Goal: Transaction & Acquisition: Subscribe to service/newsletter

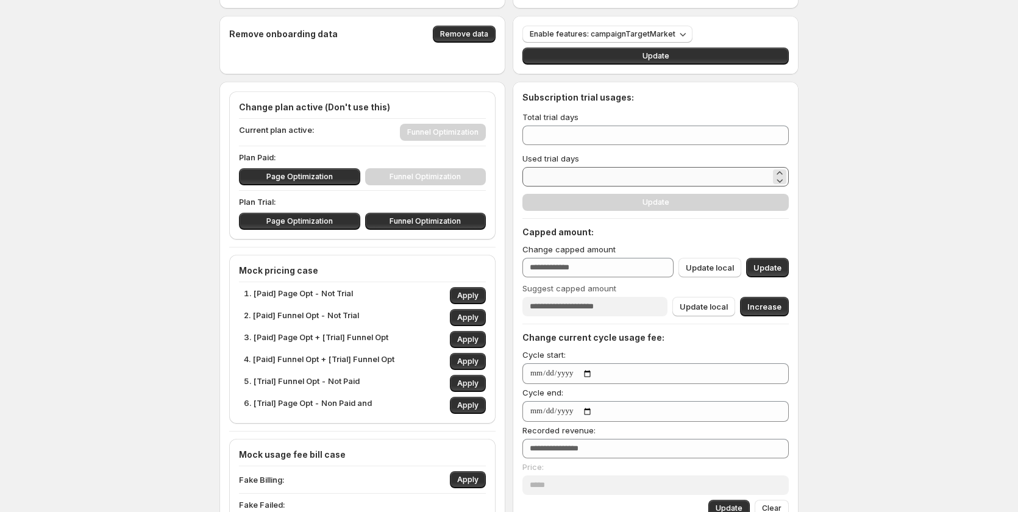
scroll to position [61, 0]
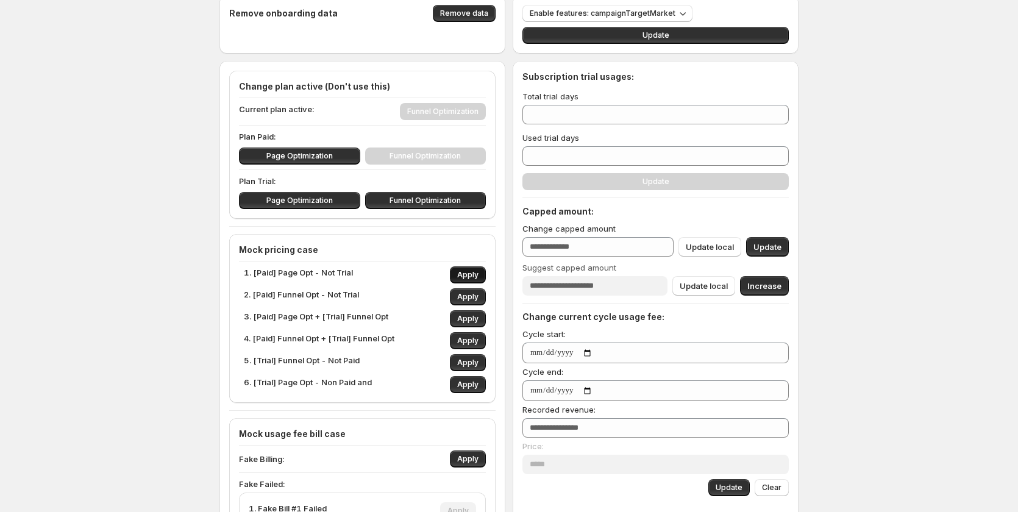
click at [475, 270] on button "Apply" at bounding box center [468, 274] width 36 height 17
type input "*"
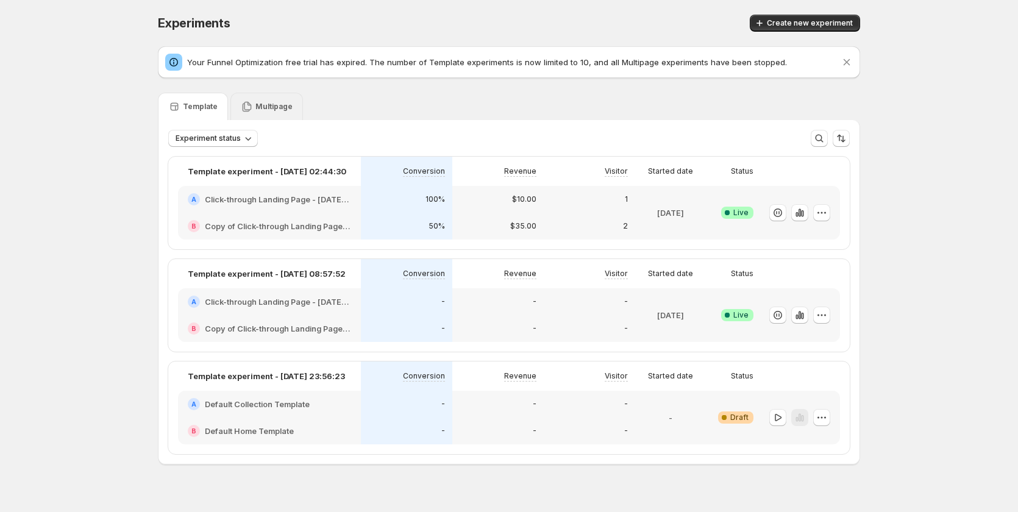
click at [285, 107] on p "Multipage" at bounding box center [273, 107] width 37 height 10
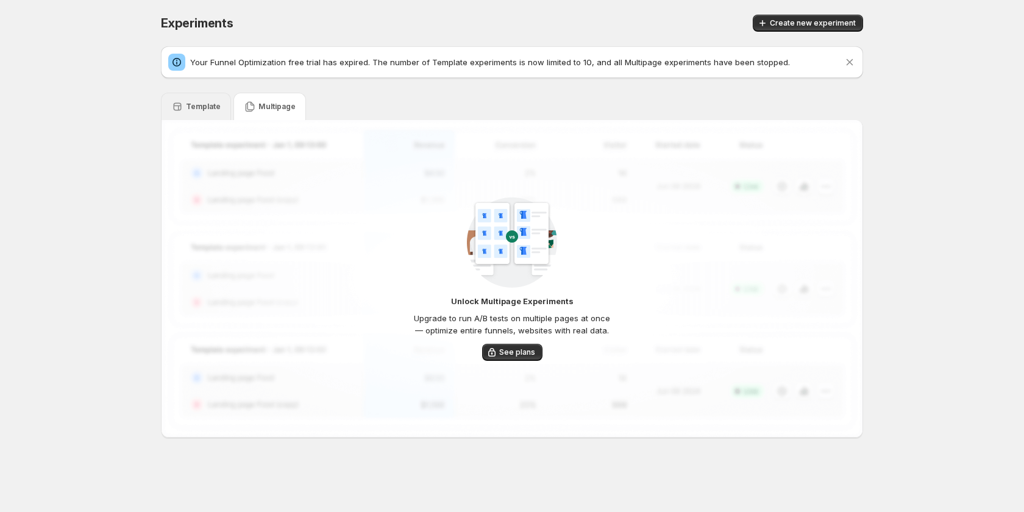
click at [214, 104] on p "Template" at bounding box center [203, 107] width 35 height 10
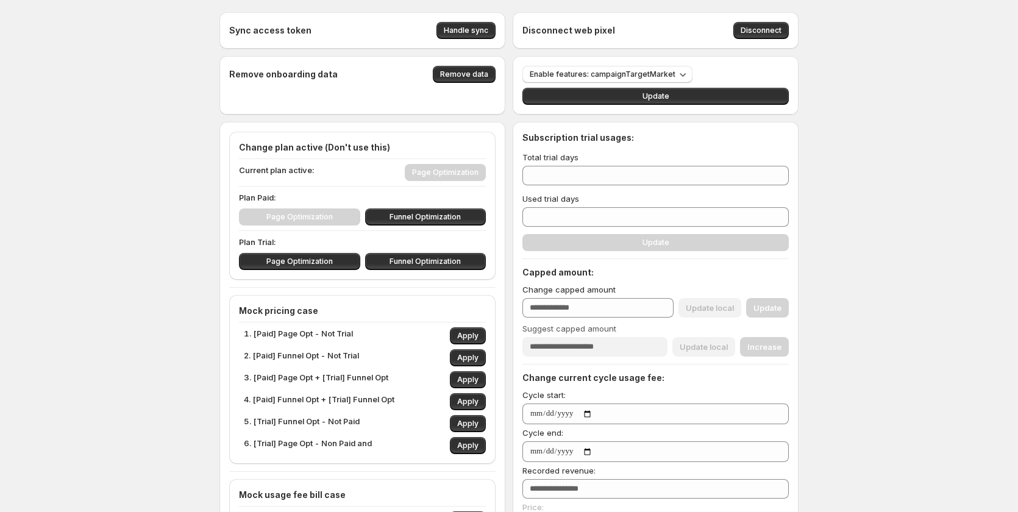
type input "***"
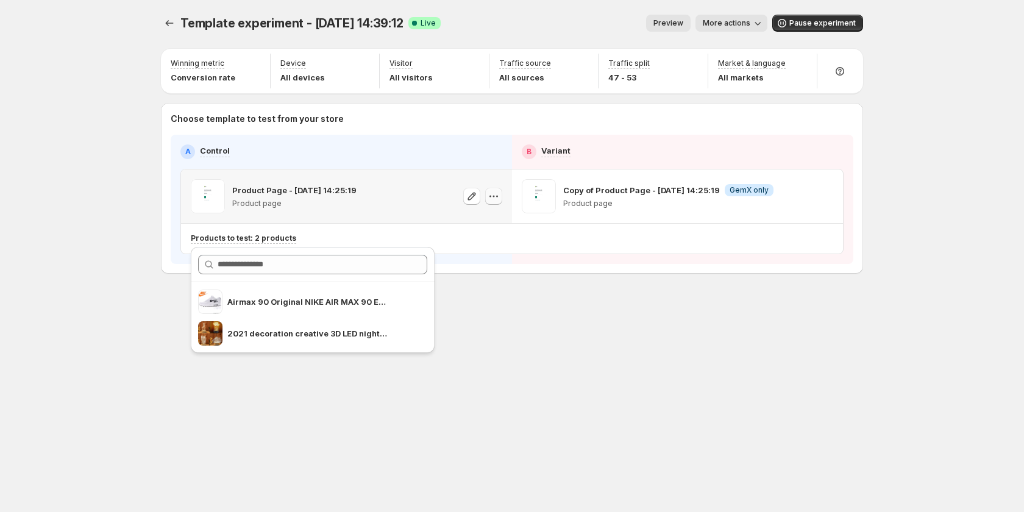
click at [494, 199] on icon "button" at bounding box center [494, 196] width 12 height 12
click at [497, 197] on icon "button" at bounding box center [497, 197] width 2 height 2
click at [494, 263] on span "584650331149829047" at bounding box center [478, 264] width 84 height 9
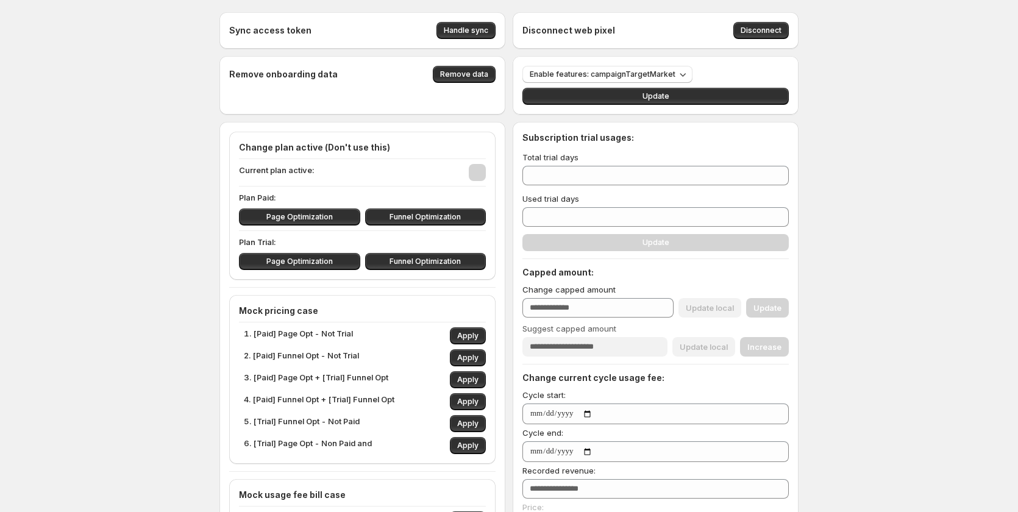
type input "***"
type input "**********"
type input "**"
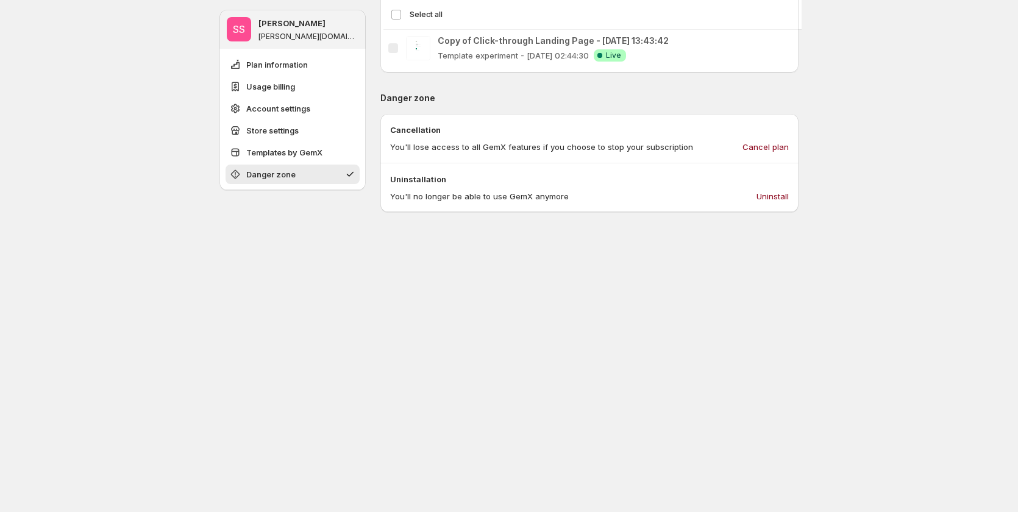
scroll to position [1158, 0]
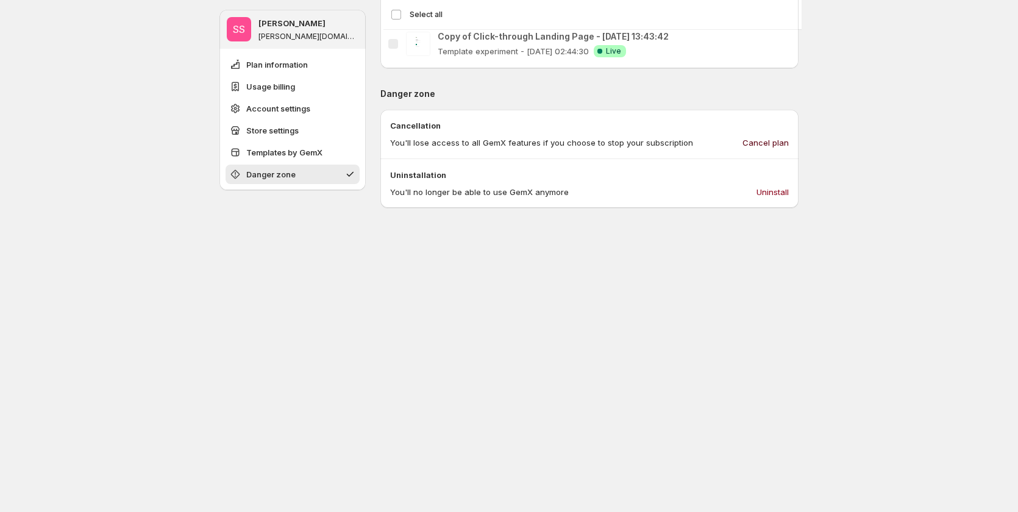
click at [760, 138] on span "Cancel plan" at bounding box center [765, 143] width 46 height 12
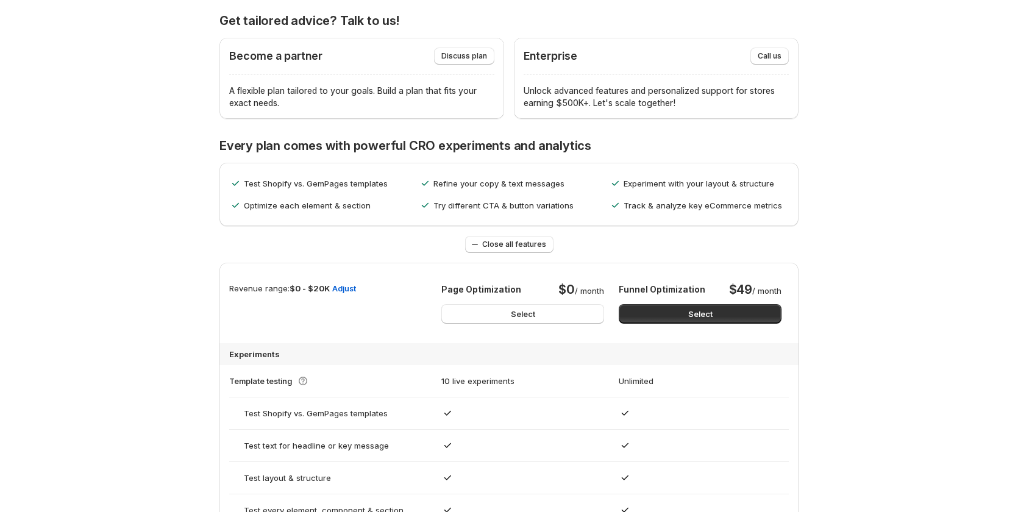
scroll to position [471, 0]
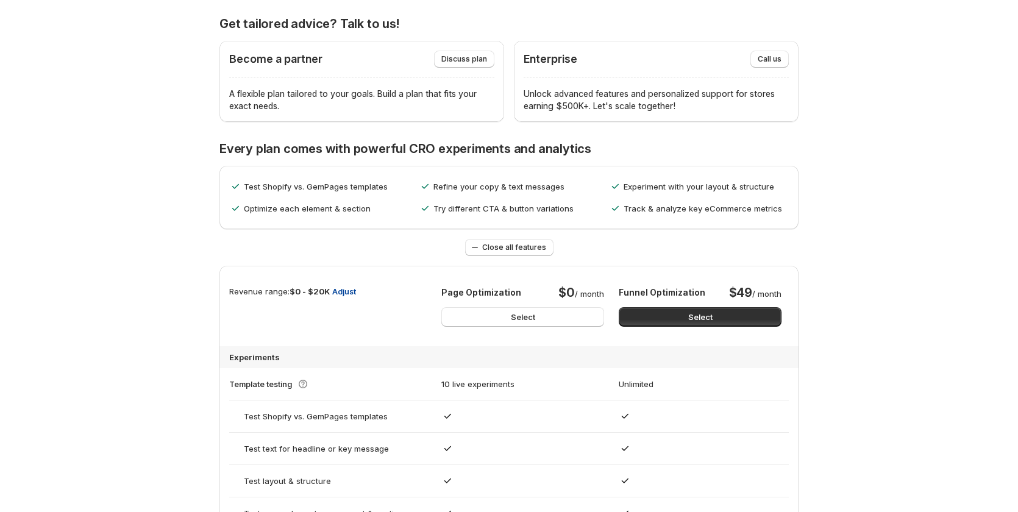
click at [356, 290] on span "Adjust" at bounding box center [344, 291] width 24 height 12
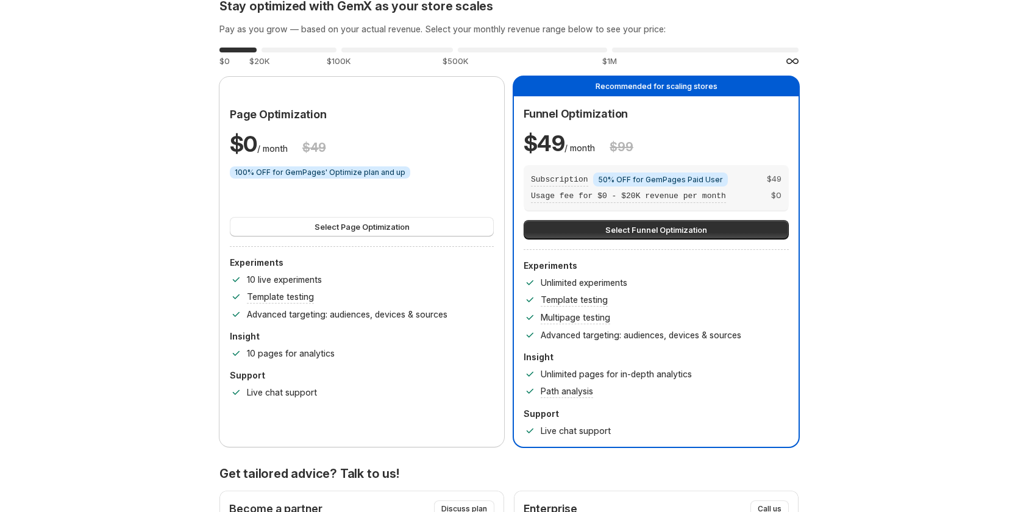
scroll to position [0, 0]
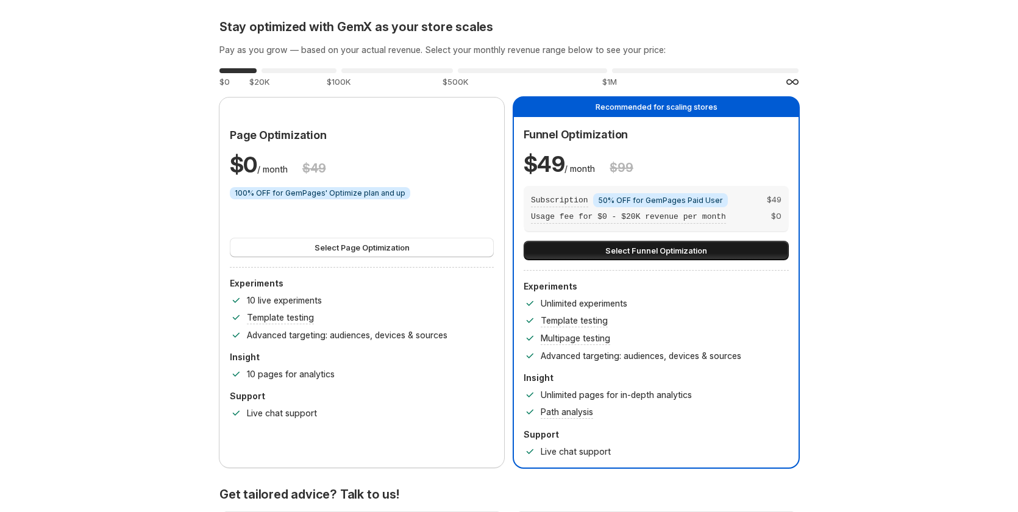
click at [627, 252] on span "Select Funnel Optimization" at bounding box center [656, 250] width 102 height 12
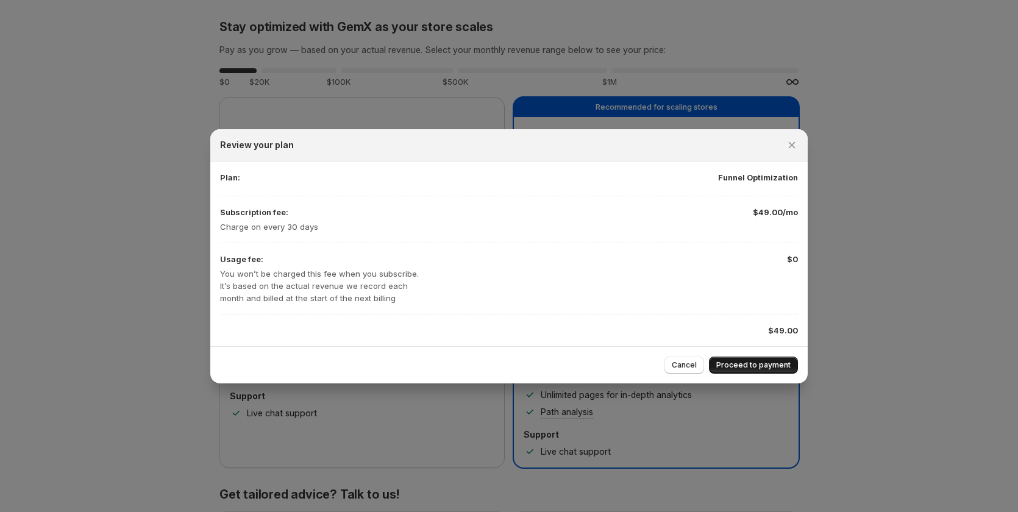
click at [769, 363] on span "Proceed to payment" at bounding box center [753, 365] width 74 height 10
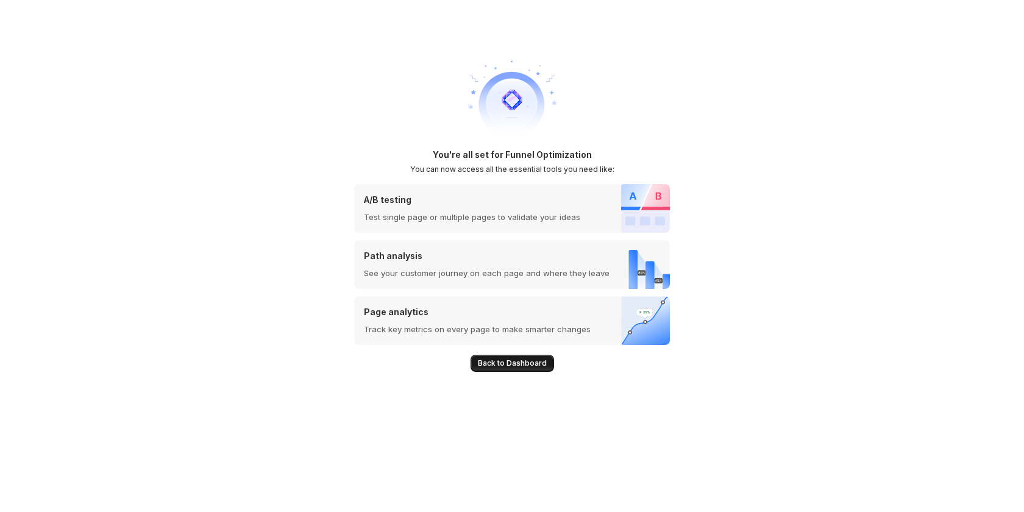
click at [529, 360] on span "Back to Dashboard" at bounding box center [512, 363] width 69 height 10
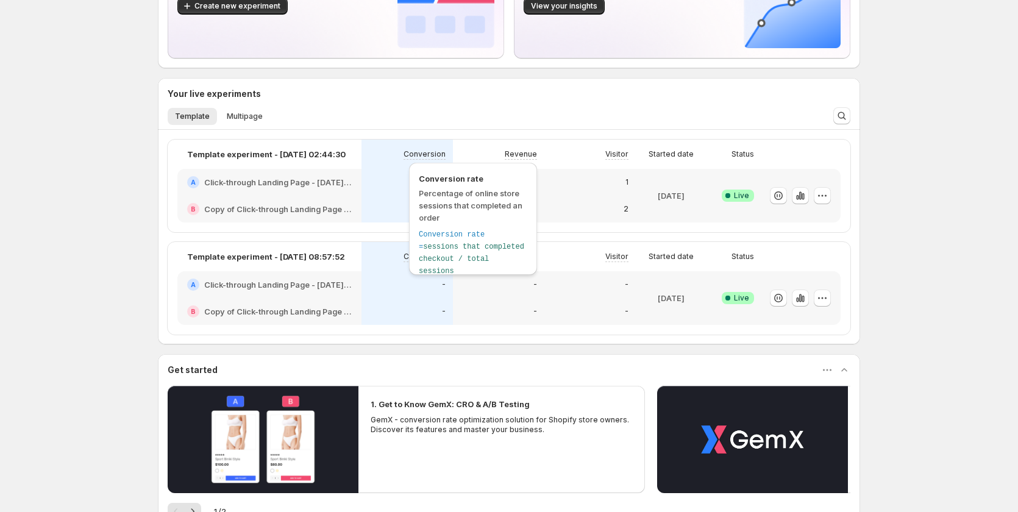
scroll to position [305, 0]
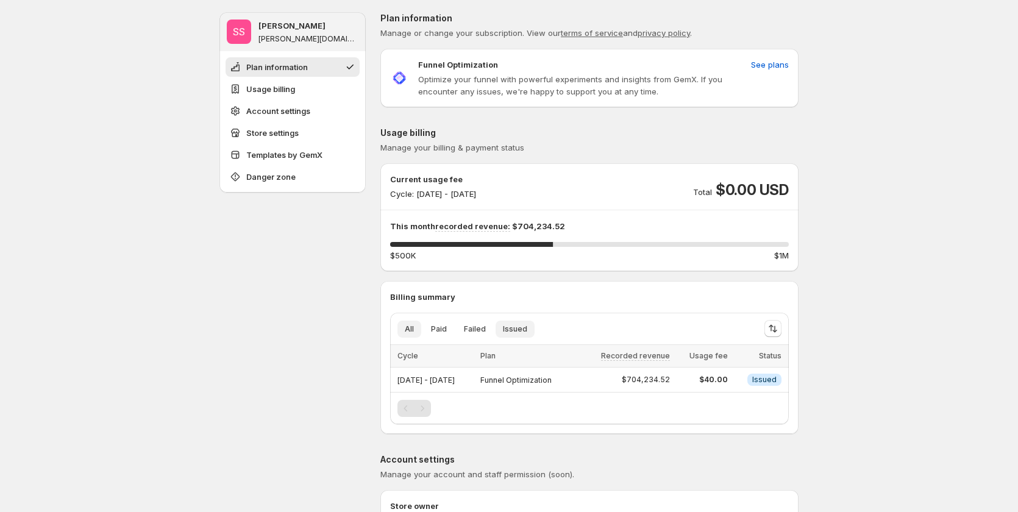
click at [524, 325] on span "Issued" at bounding box center [515, 329] width 24 height 10
click at [483, 327] on span "Failed" at bounding box center [475, 329] width 22 height 10
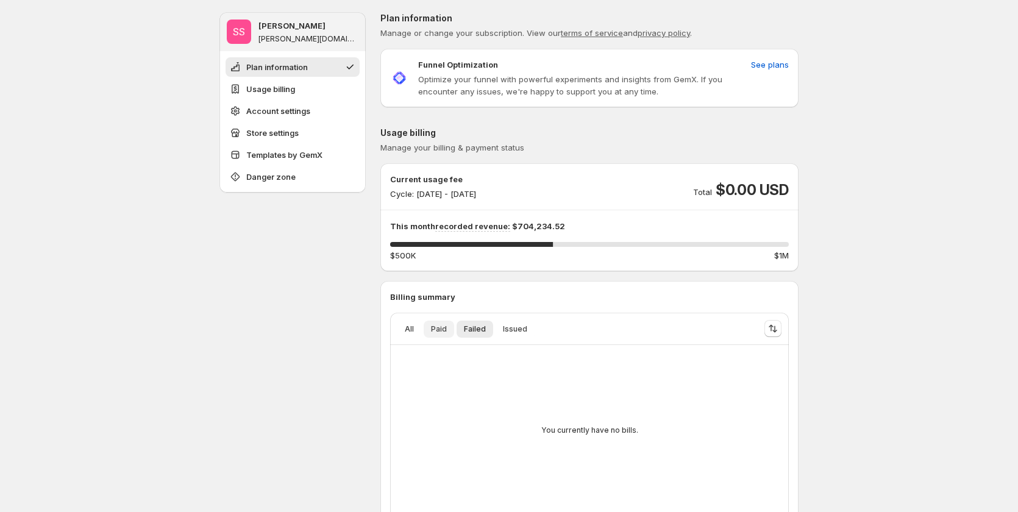
click at [441, 327] on span "Paid" at bounding box center [439, 329] width 16 height 10
click at [521, 329] on span "Issued" at bounding box center [515, 329] width 24 height 10
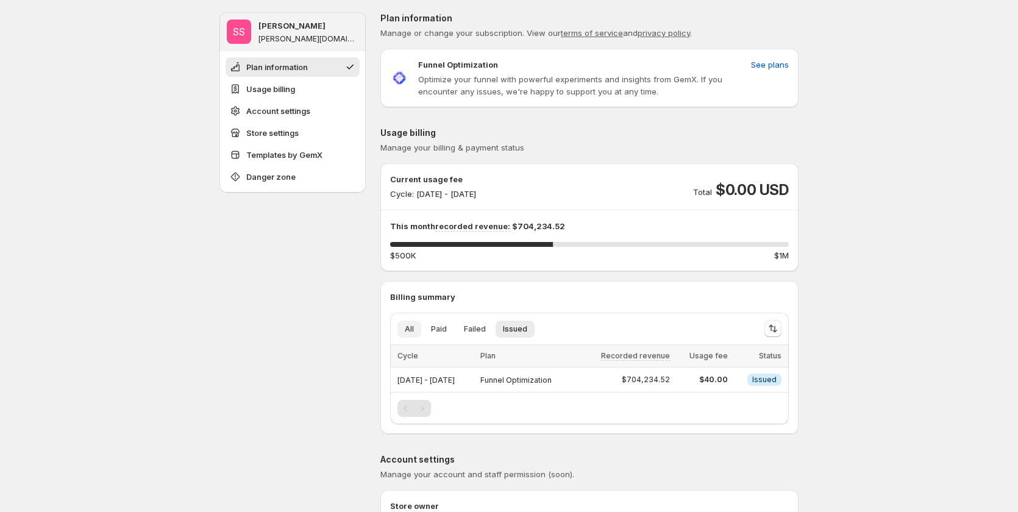
click at [408, 331] on span "All" at bounding box center [409, 329] width 9 height 10
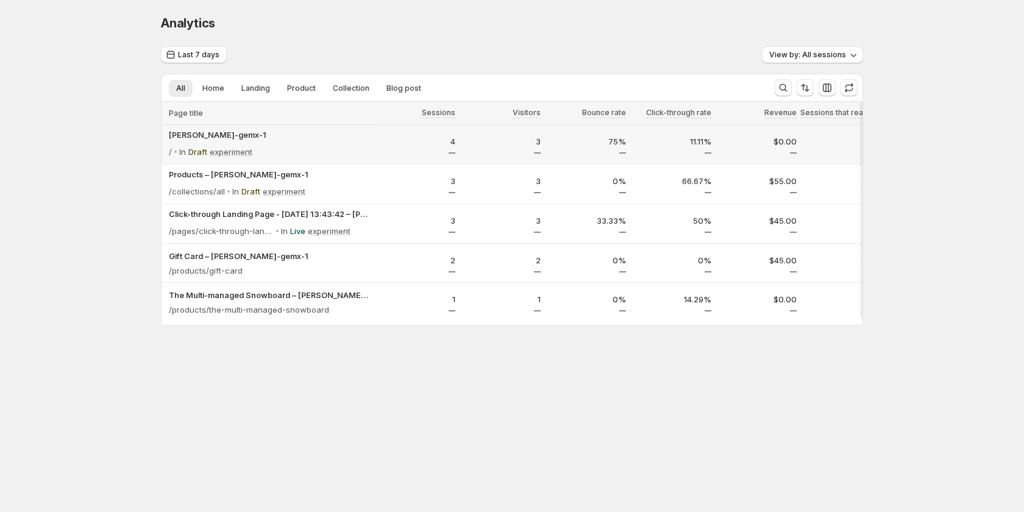
click at [407, 137] on p "4" at bounding box center [416, 141] width 78 height 12
click at [254, 194] on p "Draft" at bounding box center [250, 191] width 19 height 12
click at [260, 193] on div "In Draft experiment" at bounding box center [276, 191] width 98 height 17
click at [422, 166] on td "3" at bounding box center [416, 185] width 85 height 40
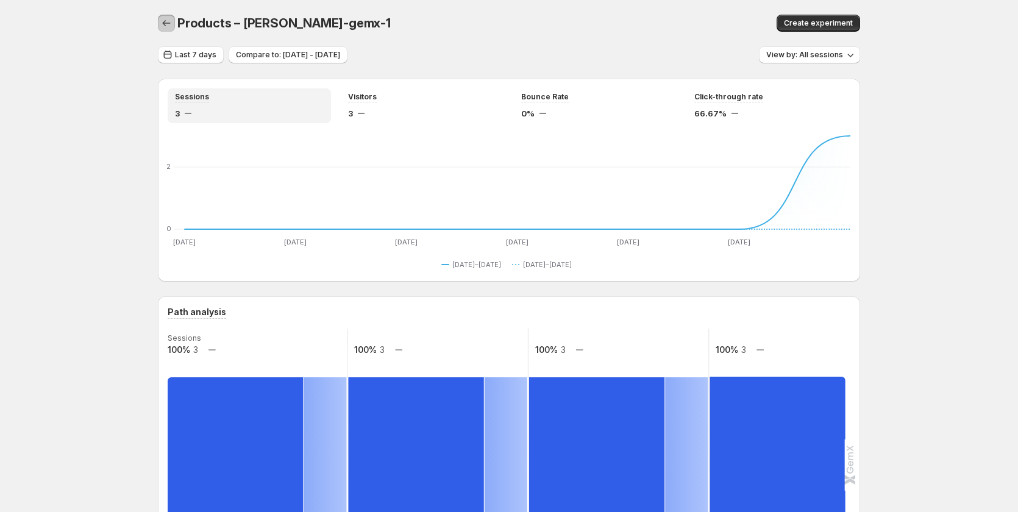
click at [166, 23] on icon "button" at bounding box center [166, 23] width 12 height 12
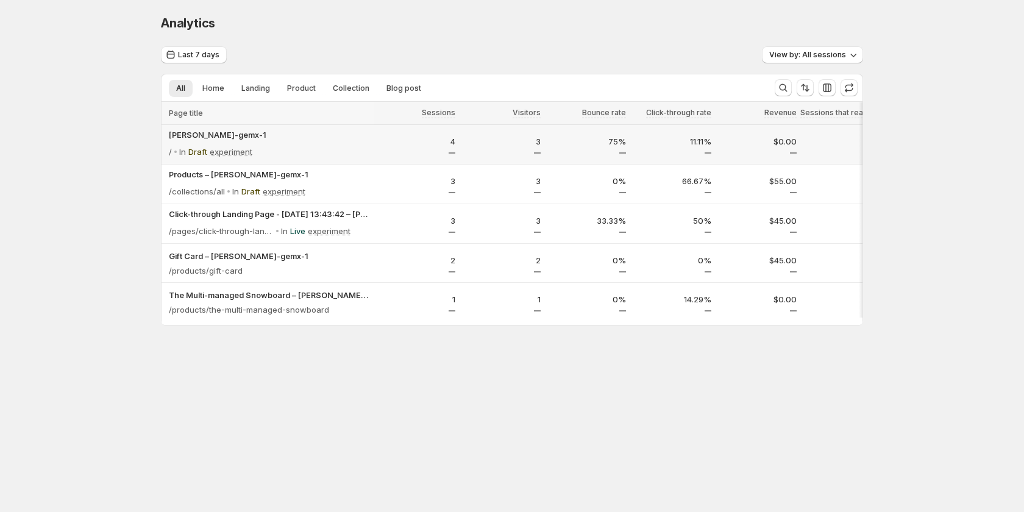
click at [372, 143] on div "Sandy-gemx-1 / In Draft experiment" at bounding box center [268, 144] width 212 height 39
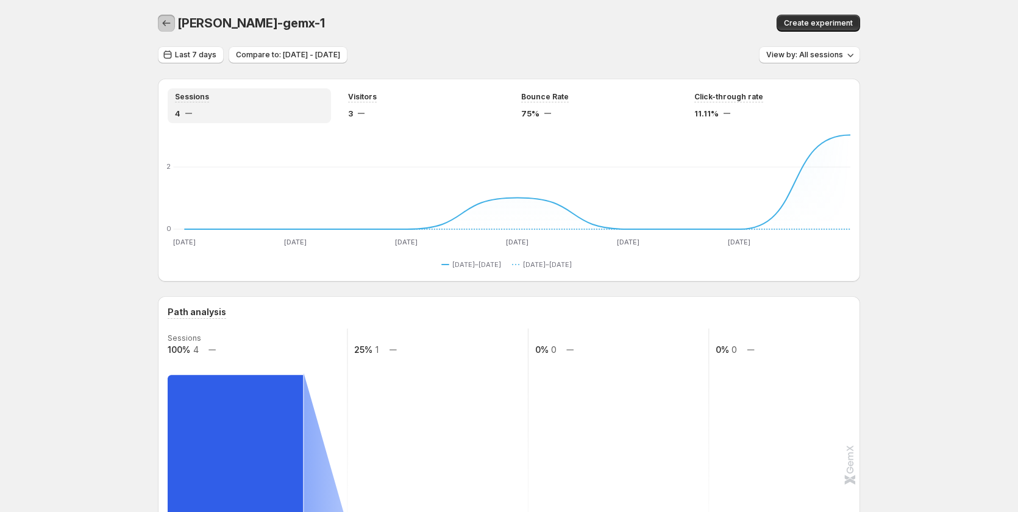
click at [169, 24] on icon "button" at bounding box center [166, 23] width 12 height 12
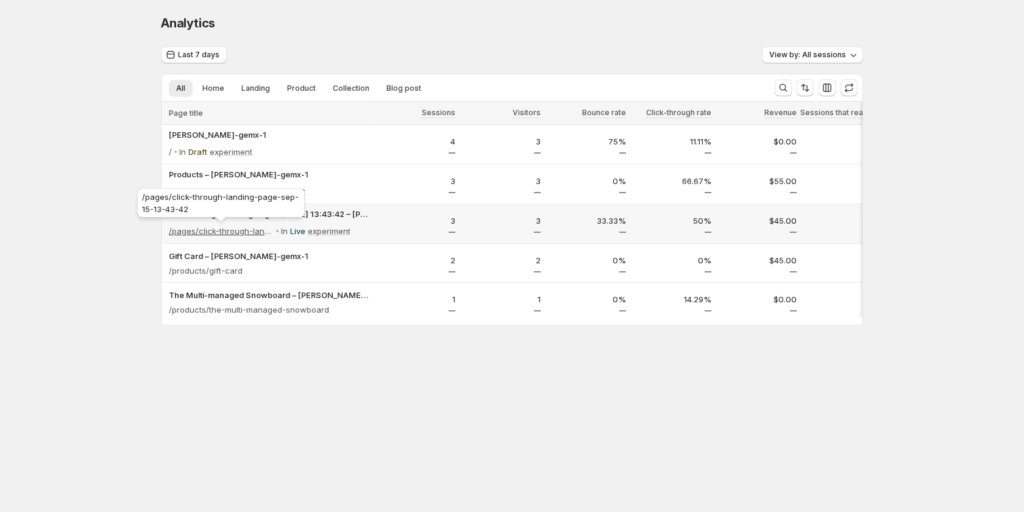
click at [190, 233] on p "/pages/click-through-landing-page-sep-15-13-43-42" at bounding box center [221, 231] width 105 height 12
click at [392, 302] on p "1" at bounding box center [416, 299] width 78 height 12
click at [399, 293] on p "1" at bounding box center [416, 299] width 78 height 12
click at [404, 300] on p "1" at bounding box center [416, 299] width 78 height 12
click at [410, 295] on p "1" at bounding box center [416, 299] width 78 height 12
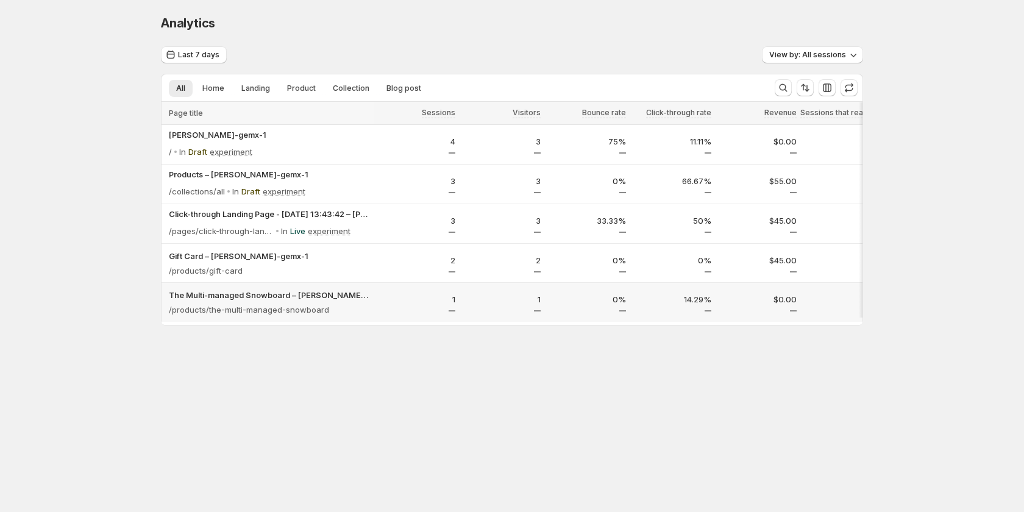
click at [402, 294] on p "1" at bounding box center [416, 299] width 78 height 12
click at [394, 311] on div at bounding box center [416, 310] width 78 height 1
click at [382, 310] on div at bounding box center [416, 310] width 78 height 1
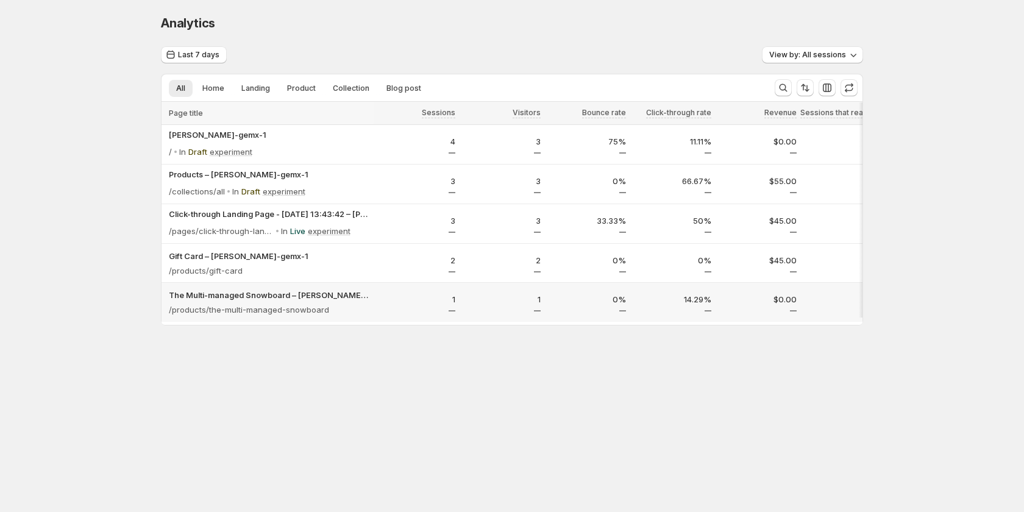
click at [539, 304] on p "1" at bounding box center [502, 299] width 78 height 12
click at [611, 291] on div "0%" at bounding box center [586, 303] width 85 height 26
click at [613, 293] on div "0%" at bounding box center [586, 303] width 85 height 26
click at [405, 293] on p "1" at bounding box center [416, 299] width 78 height 12
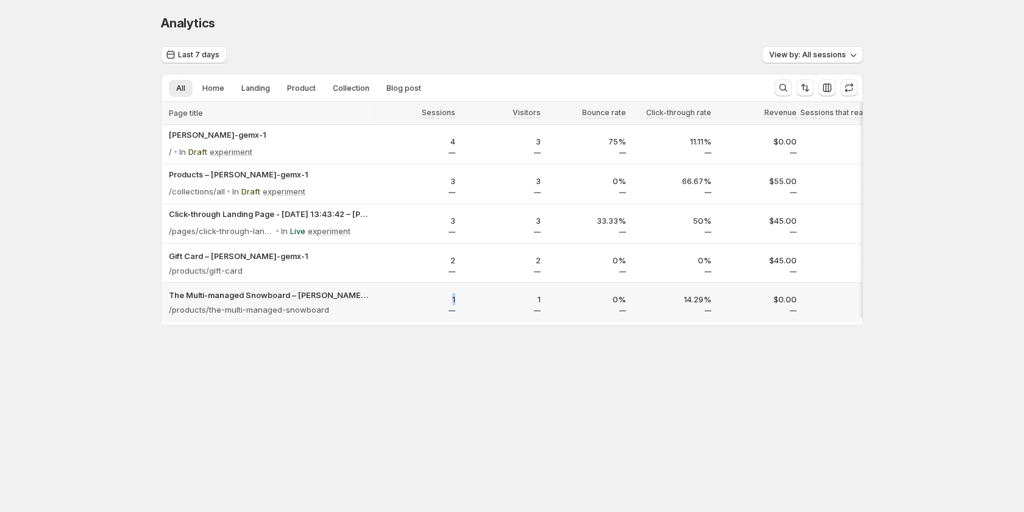
click at [405, 293] on p "1" at bounding box center [416, 299] width 78 height 12
click at [413, 267] on div "2" at bounding box center [416, 263] width 78 height 18
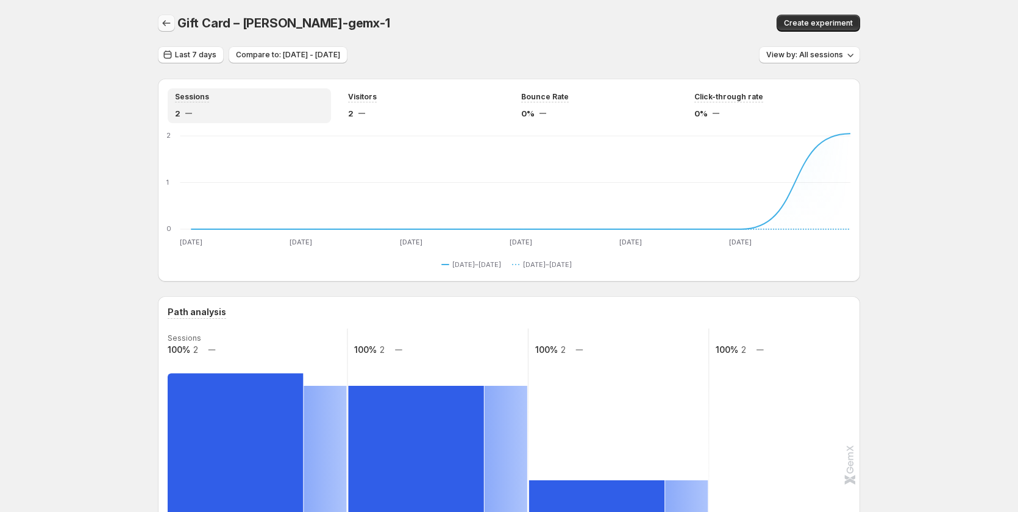
click at [168, 24] on icon "button" at bounding box center [166, 23] width 12 height 12
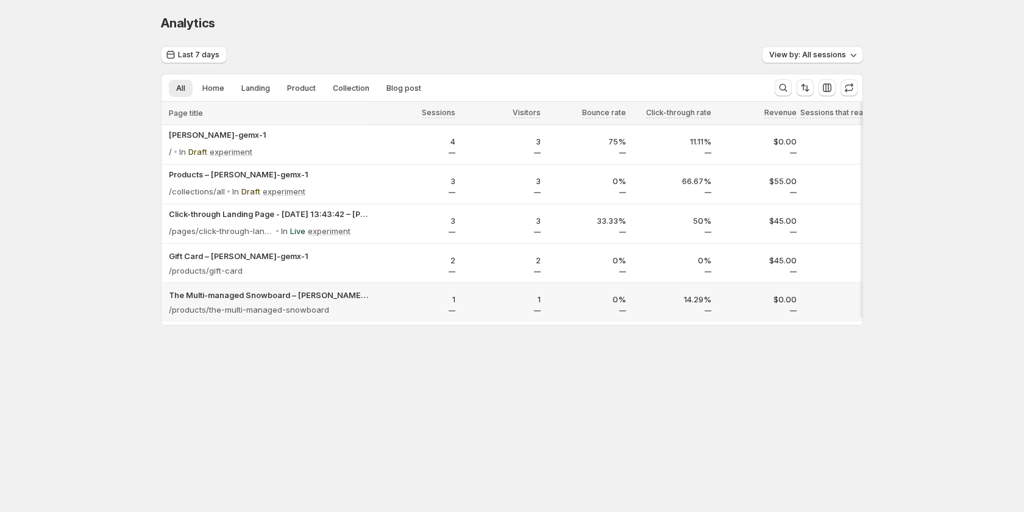
click at [424, 295] on p "1" at bounding box center [416, 299] width 78 height 12
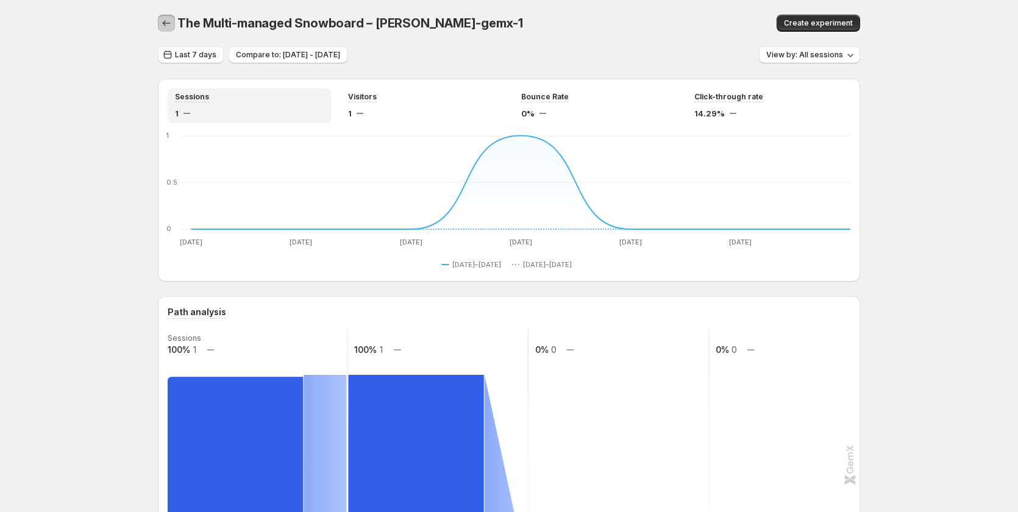
click at [173, 22] on icon "button" at bounding box center [166, 23] width 12 height 12
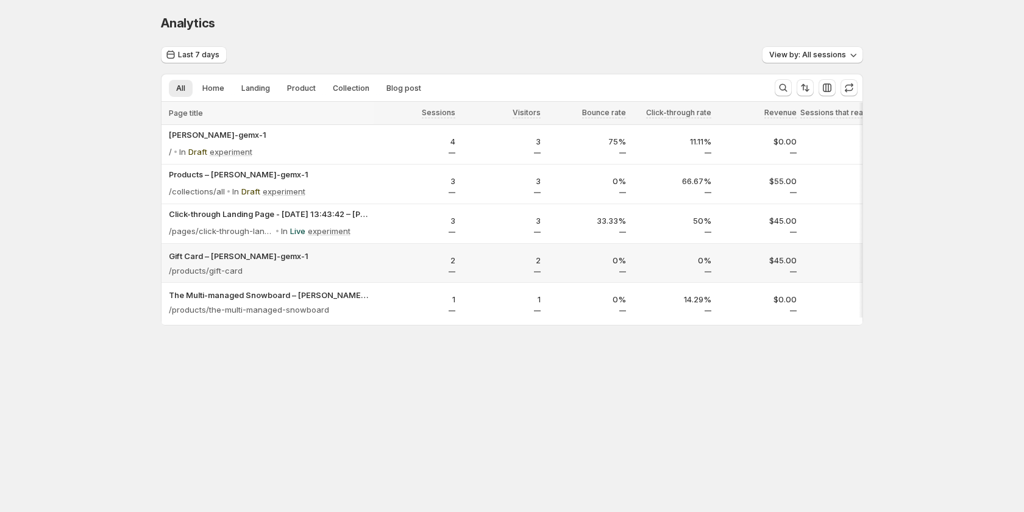
click at [434, 260] on p "2" at bounding box center [416, 260] width 78 height 12
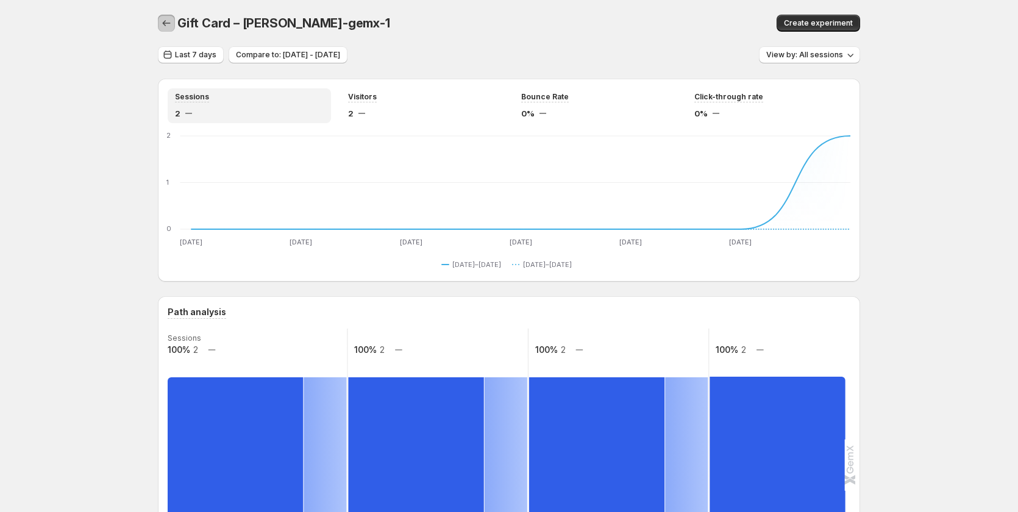
click at [169, 18] on icon "button" at bounding box center [166, 23] width 12 height 12
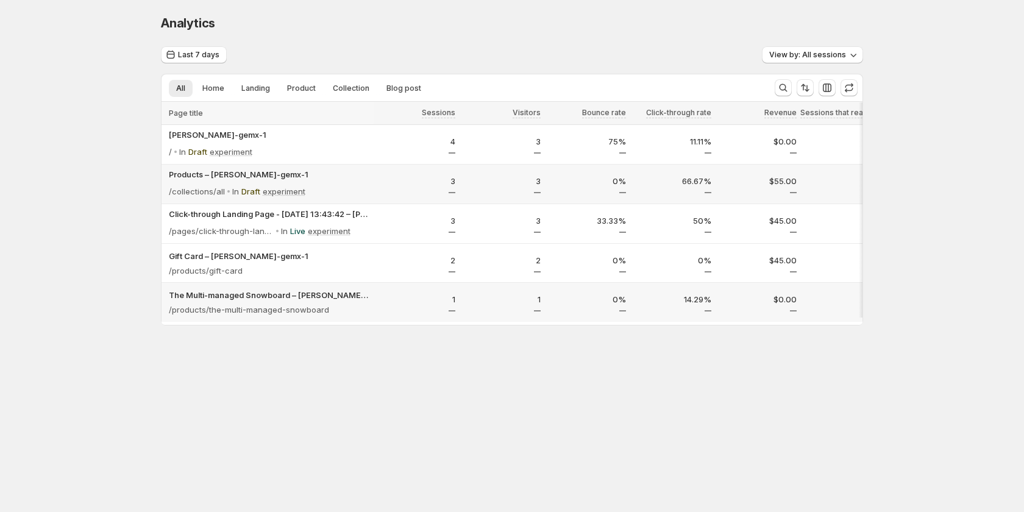
click at [414, 311] on div "1" at bounding box center [416, 303] width 85 height 26
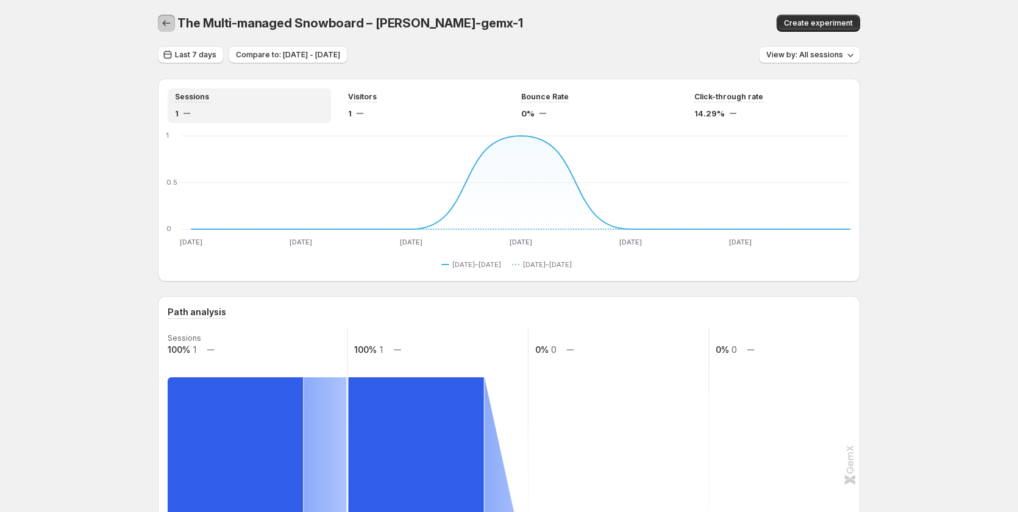
click at [172, 22] on icon "button" at bounding box center [166, 23] width 12 height 12
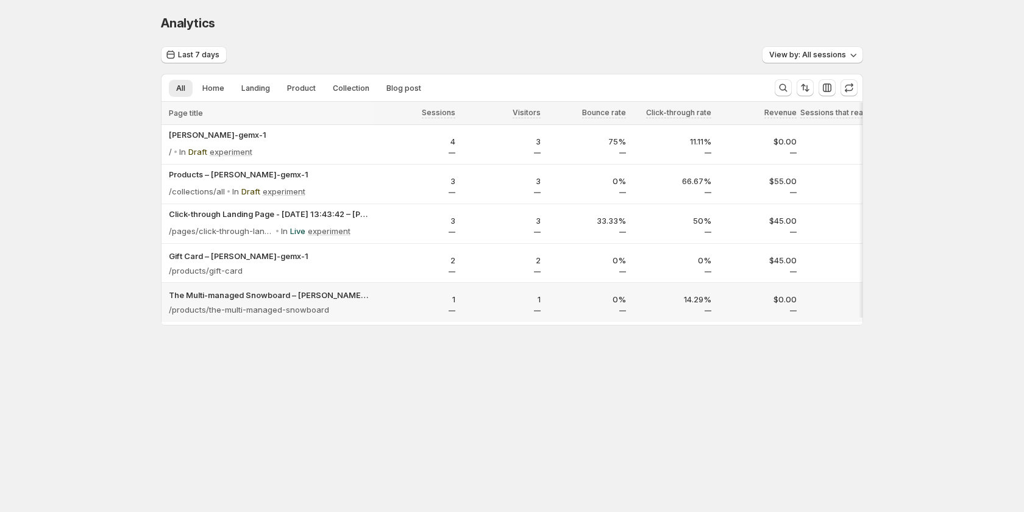
click at [425, 307] on div "1" at bounding box center [416, 302] width 78 height 18
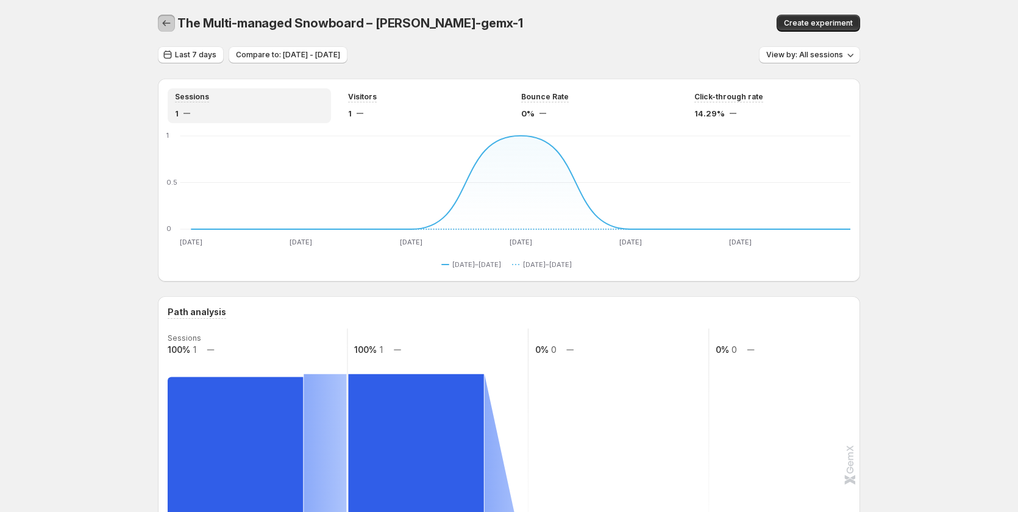
click at [169, 26] on icon "button" at bounding box center [166, 23] width 12 height 12
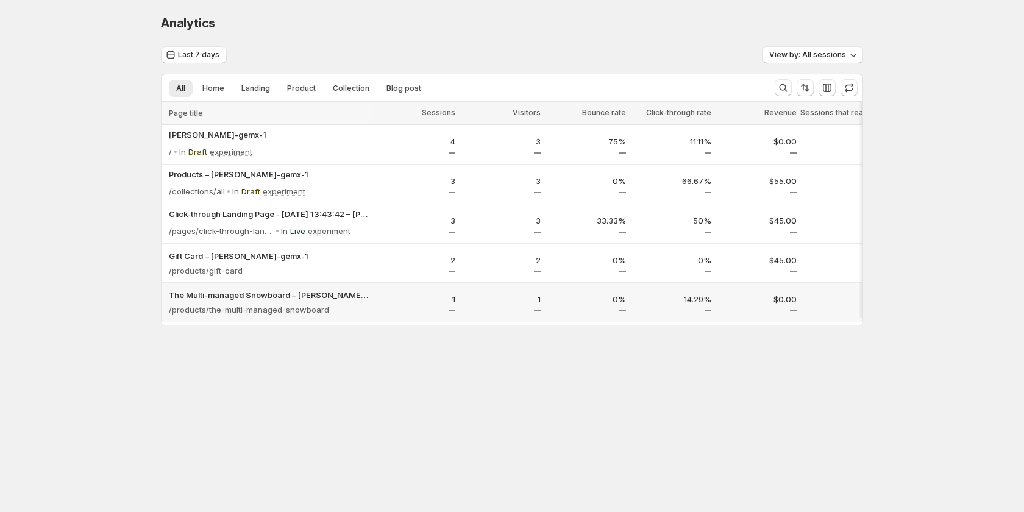
click at [370, 299] on div "The Multi-managed Snowboard – Sandy-gemx-1 /products/the-multi-managed-snowboard" at bounding box center [268, 302] width 212 height 34
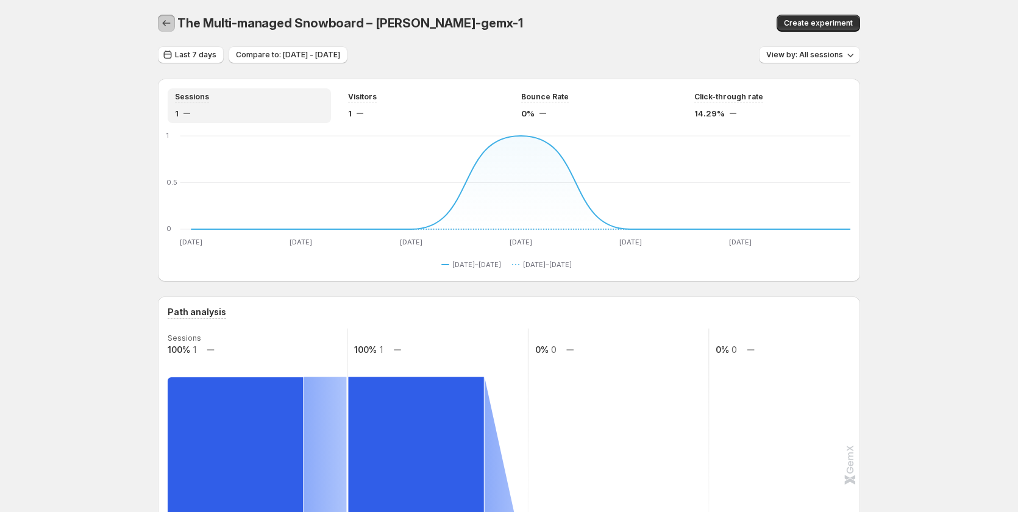
click at [169, 20] on icon "button" at bounding box center [166, 23] width 12 height 12
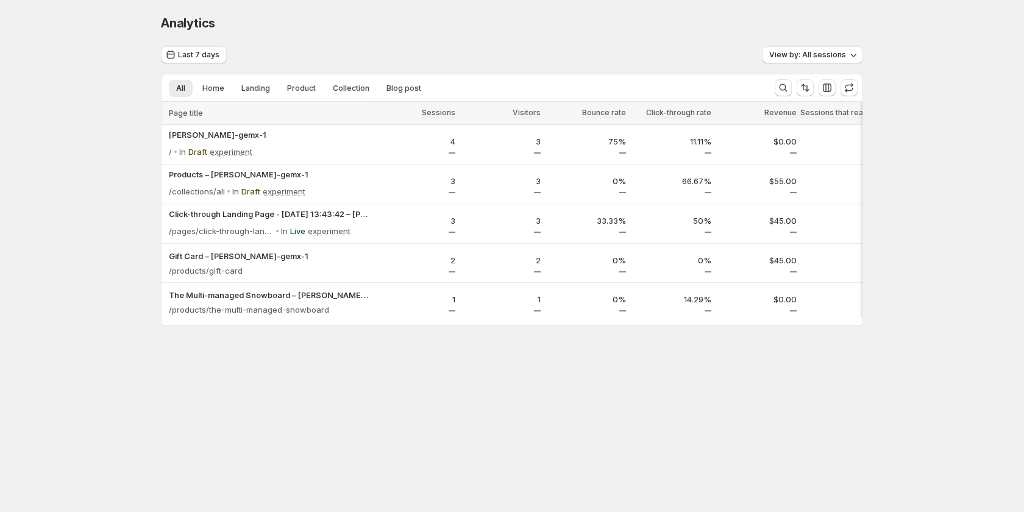
click at [355, 343] on div "Analytics. This page is ready Analytics Last 7 days View by: All sessions All H…" at bounding box center [511, 195] width 731 height 391
click at [358, 344] on div "Analytics. This page is ready Analytics Last 7 days View by: All sessions All H…" at bounding box center [511, 195] width 731 height 391
click at [384, 304] on p "1" at bounding box center [416, 299] width 78 height 12
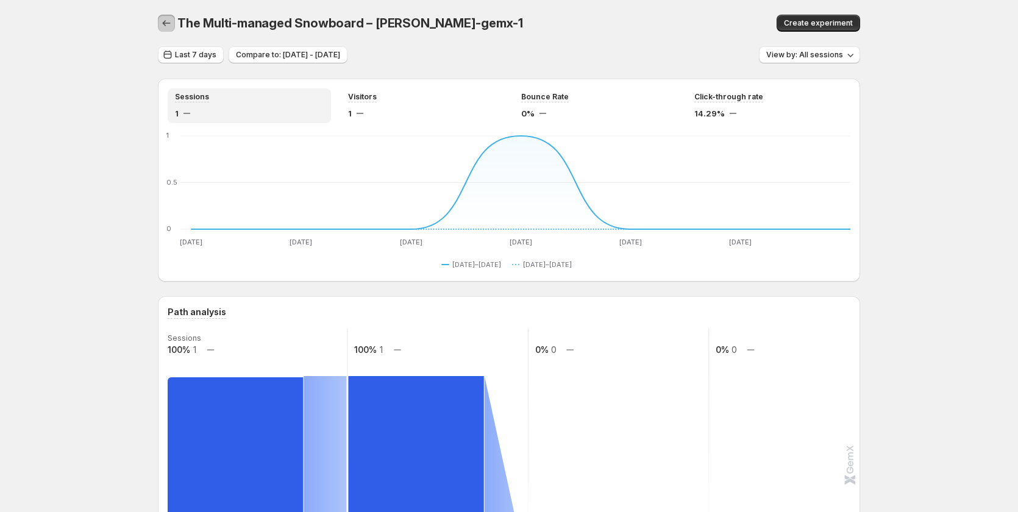
click at [166, 15] on button "button" at bounding box center [166, 23] width 17 height 17
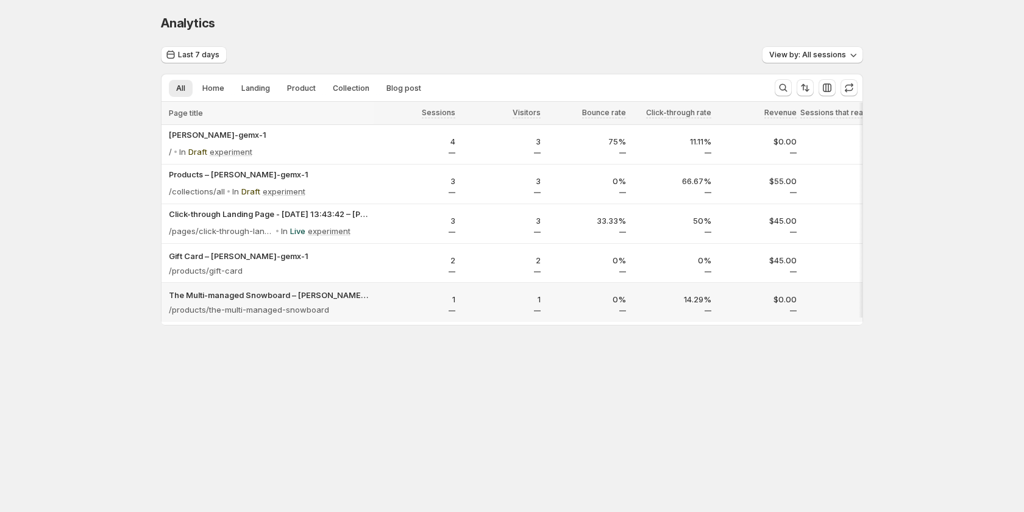
click at [367, 306] on div "/products/the-multi-managed-snowboard" at bounding box center [269, 310] width 201 height 12
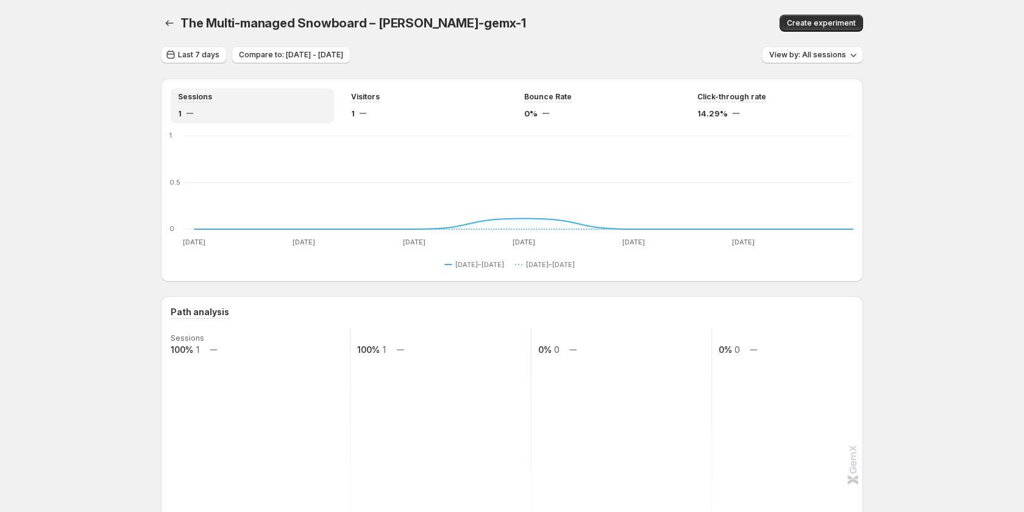
click at [367, 306] on div "Path analysis" at bounding box center [512, 312] width 683 height 13
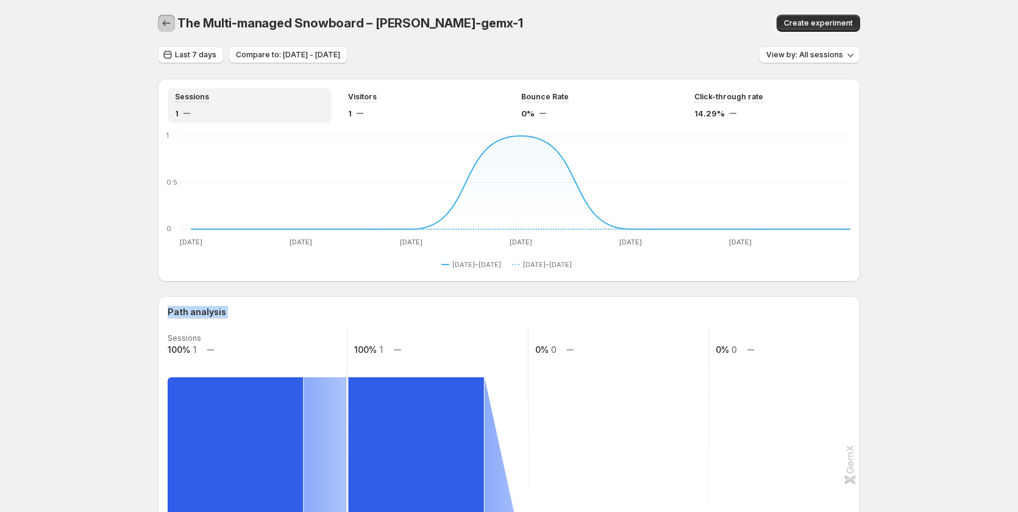
click at [175, 20] on button "button" at bounding box center [166, 23] width 17 height 17
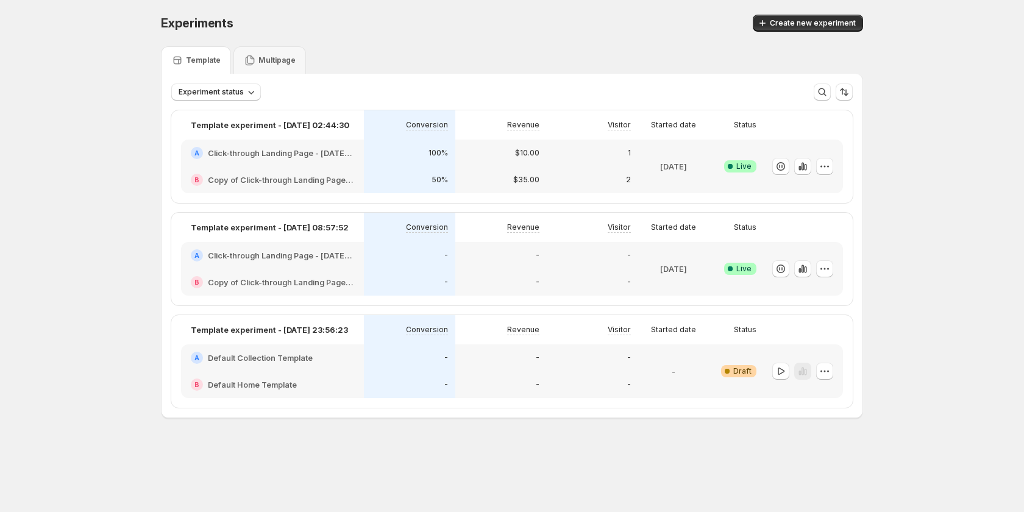
click at [555, 165] on div "1" at bounding box center [592, 153] width 91 height 27
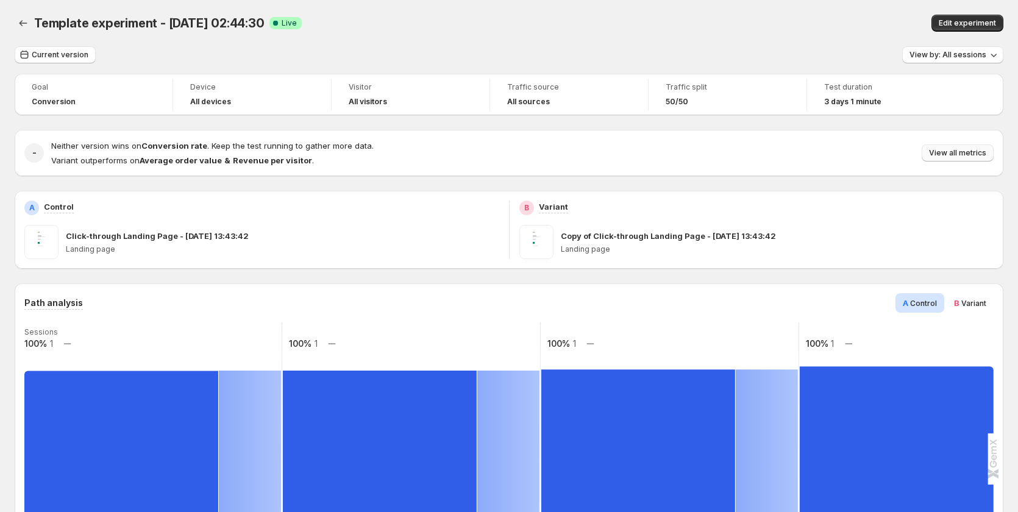
click at [970, 155] on span "View all metrics" at bounding box center [957, 153] width 57 height 10
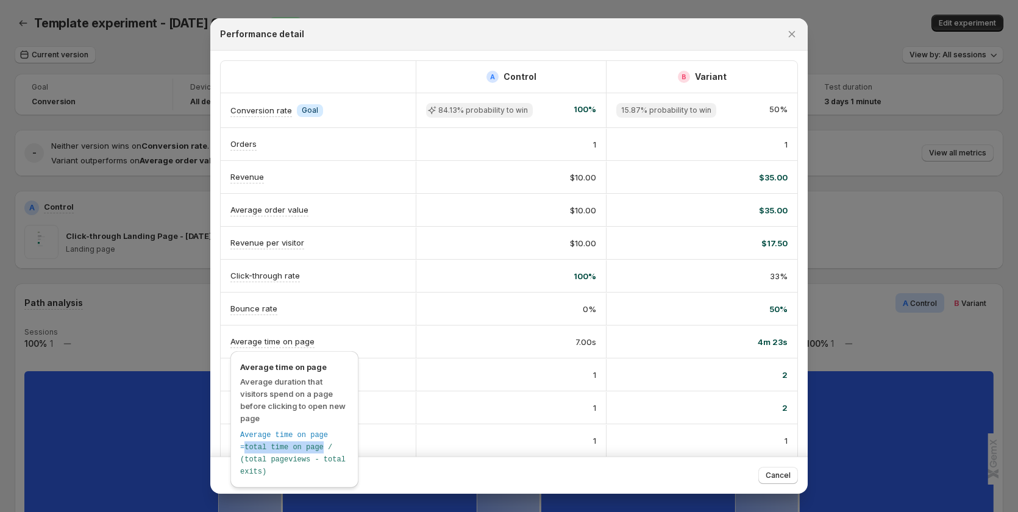
drag, startPoint x: 313, startPoint y: 449, endPoint x: 228, endPoint y: 445, distance: 85.4
click at [228, 445] on div "Average time on page Average duration that visitors spend on a page before clic…" at bounding box center [295, 422] width 138 height 149
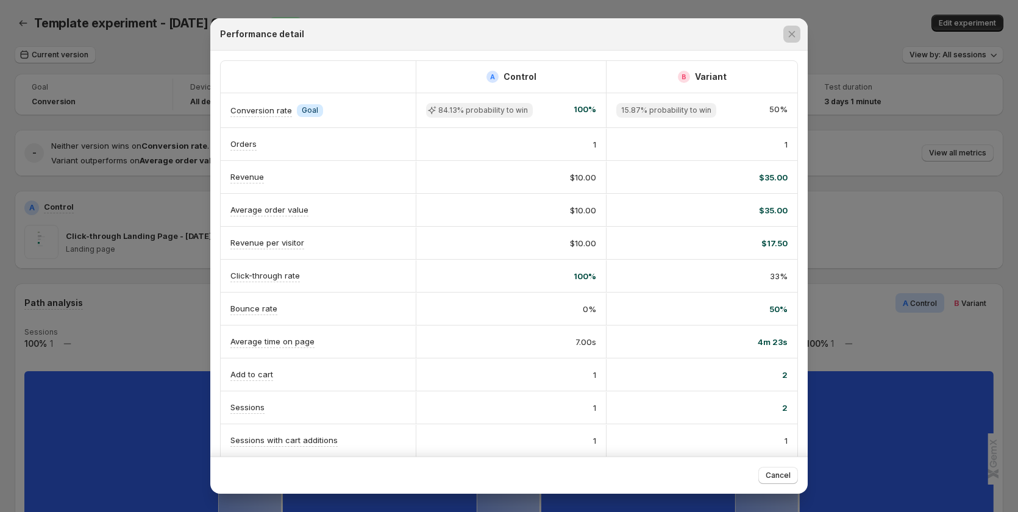
drag, startPoint x: 979, startPoint y: 69, endPoint x: 989, endPoint y: 12, distance: 58.1
click at [980, 69] on div at bounding box center [509, 256] width 1018 height 512
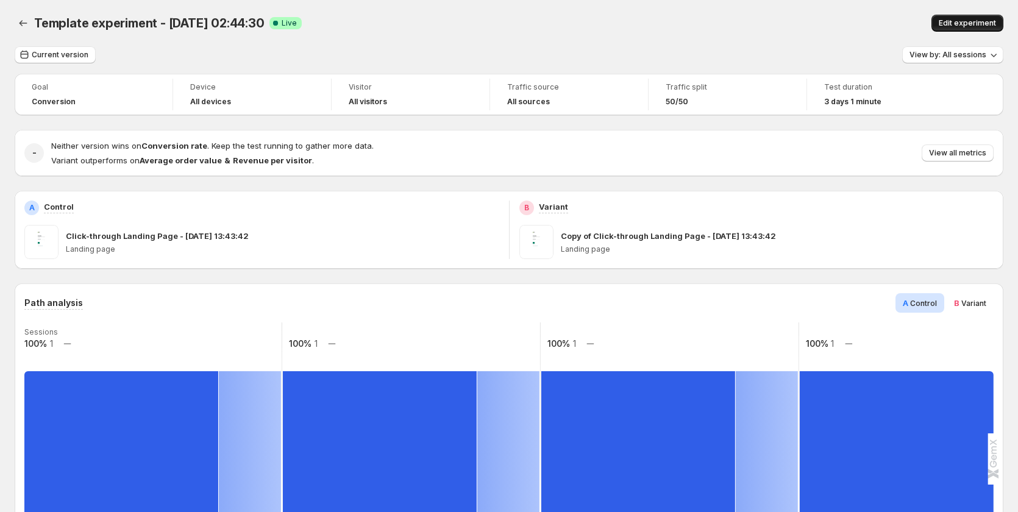
click at [988, 20] on span "Edit experiment" at bounding box center [967, 23] width 57 height 10
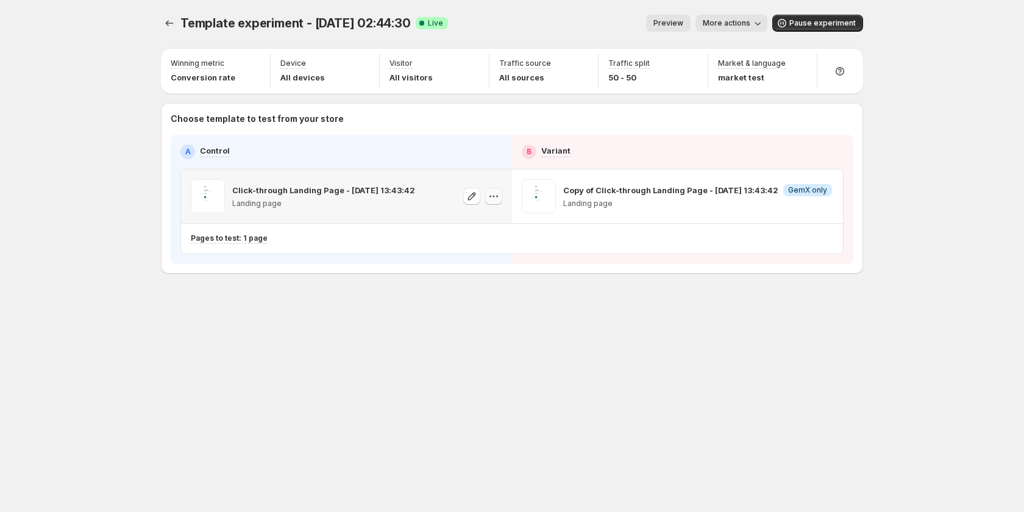
click at [499, 194] on icon "button" at bounding box center [494, 196] width 12 height 12
click at [498, 256] on div "Copy ID" at bounding box center [505, 252] width 138 height 12
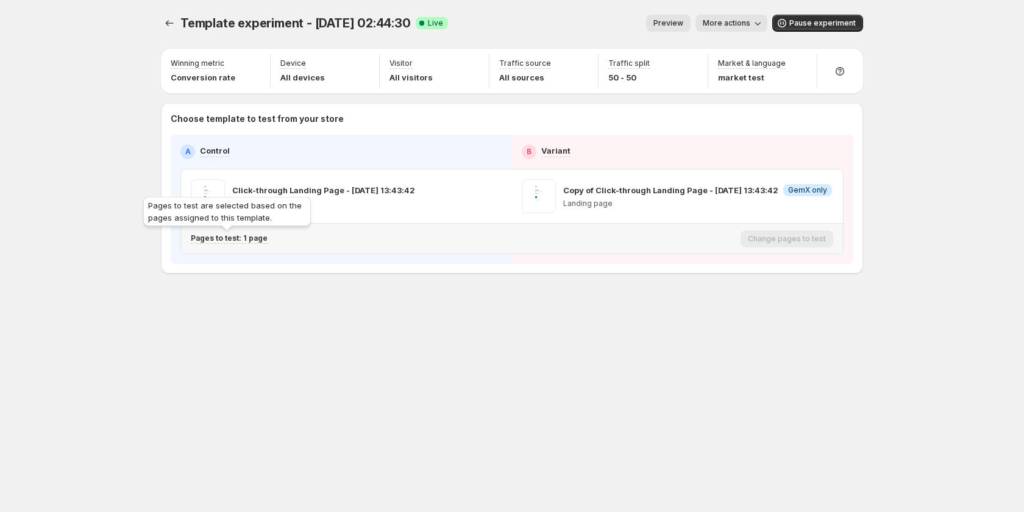
click at [247, 235] on p "Pages to test: 1 page" at bounding box center [229, 238] width 77 height 10
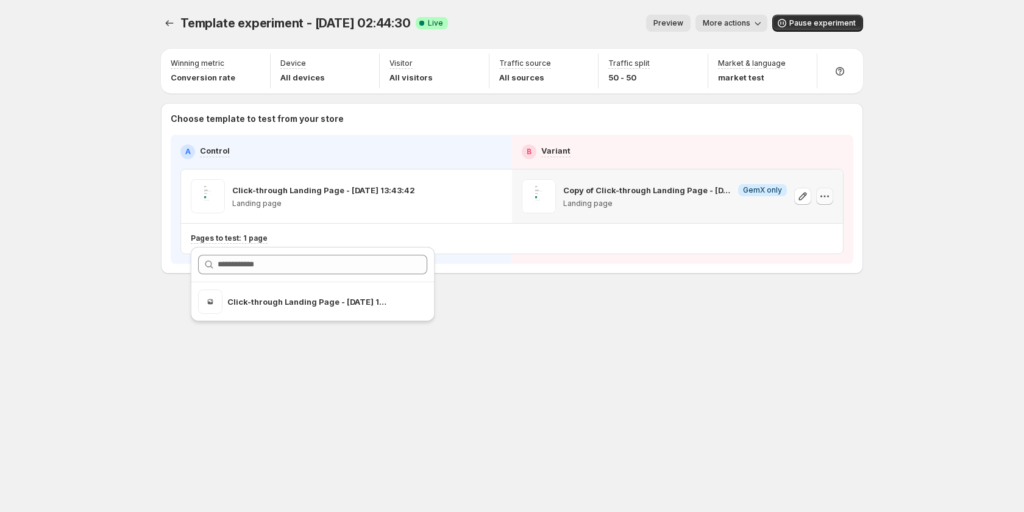
click at [831, 196] on button "button" at bounding box center [824, 196] width 17 height 17
click at [809, 266] on span "584499870291722815" at bounding box center [809, 264] width 84 height 9
click at [725, 24] on span "More actions" at bounding box center [727, 23] width 48 height 10
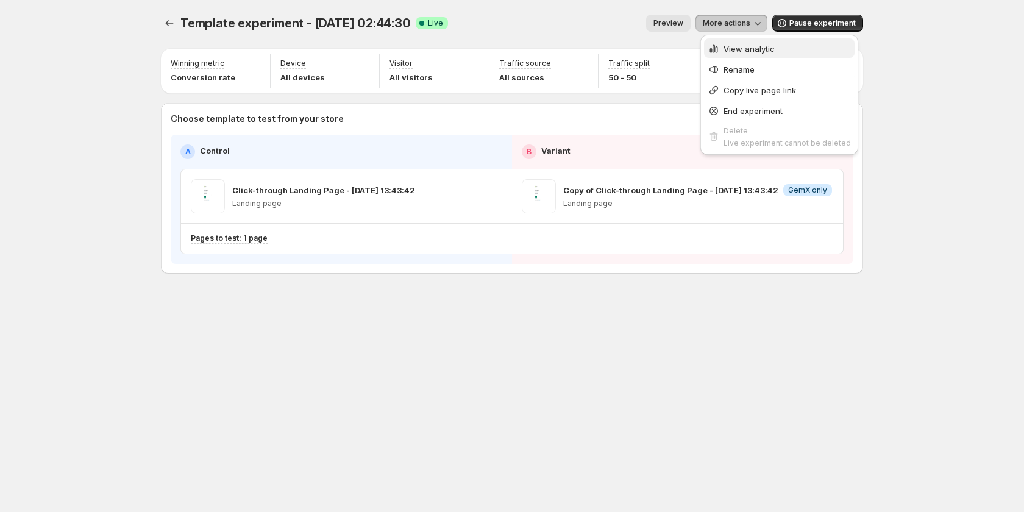
click at [744, 47] on span "View analytic" at bounding box center [749, 49] width 51 height 10
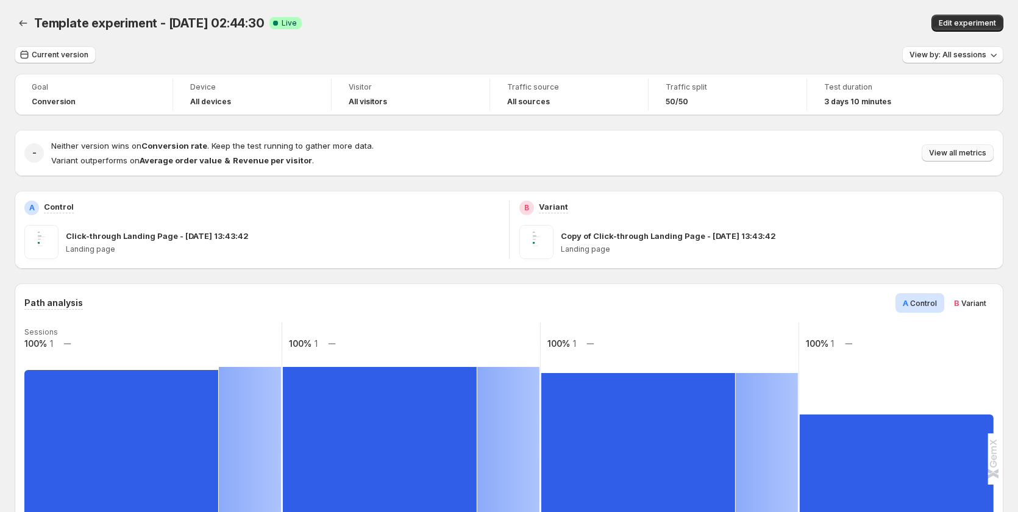
click at [964, 155] on span "View all metrics" at bounding box center [957, 153] width 57 height 10
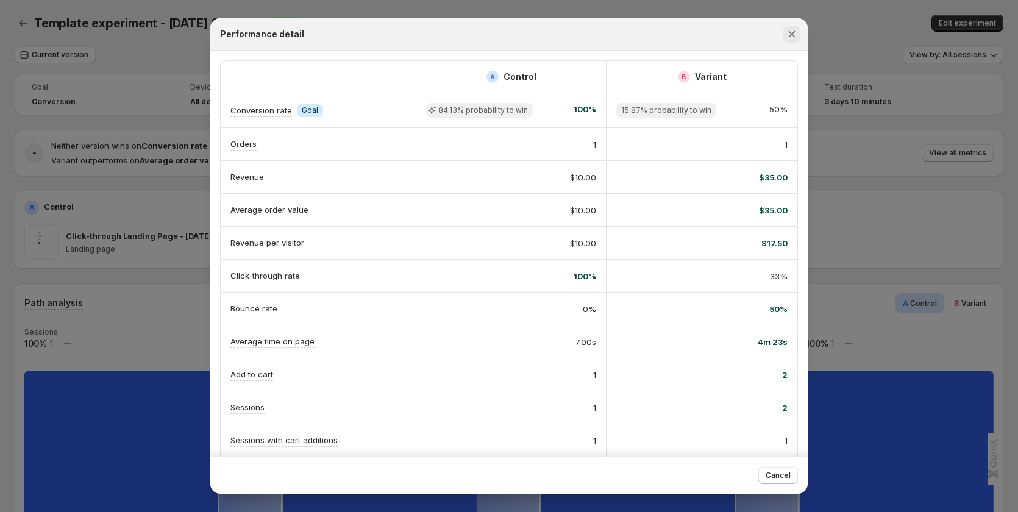
click at [786, 34] on icon "Close" at bounding box center [792, 34] width 12 height 12
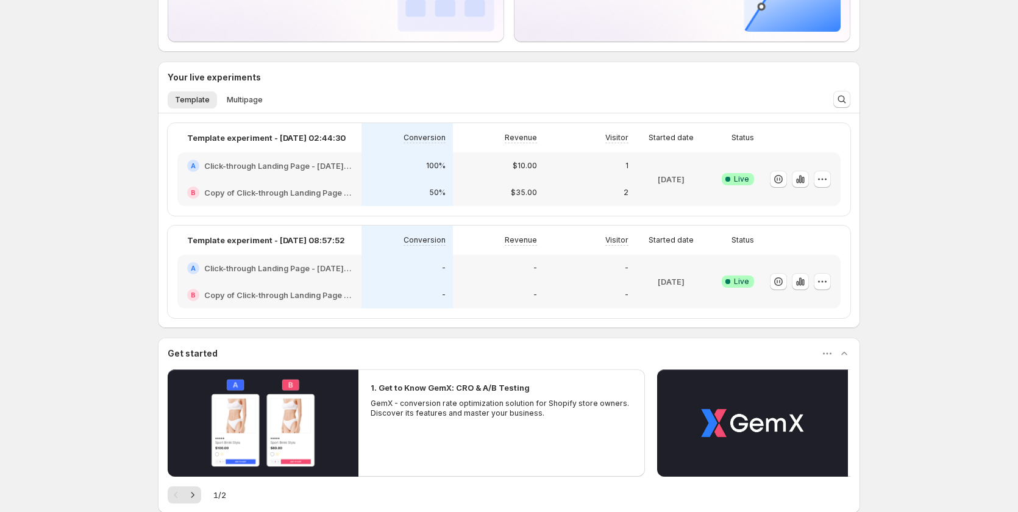
scroll to position [154, 0]
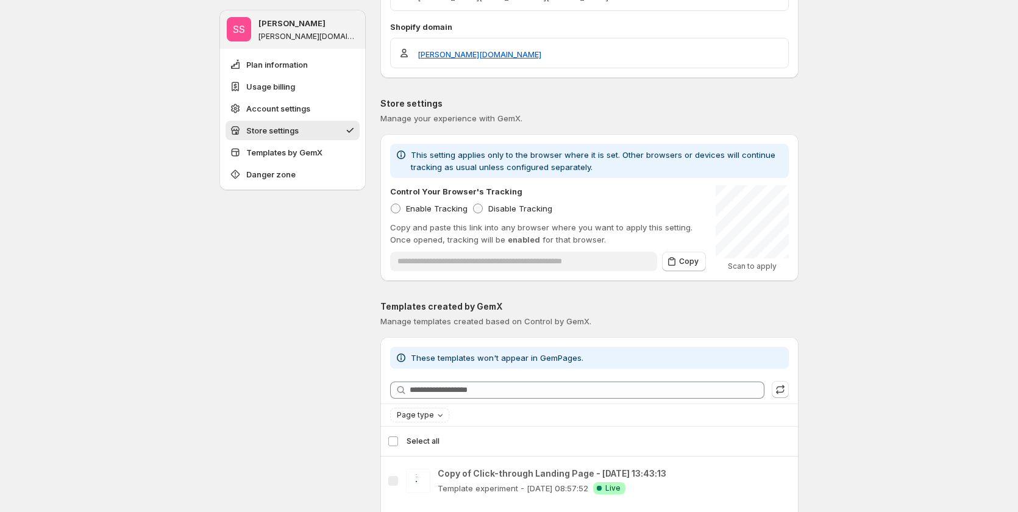
scroll to position [671, 0]
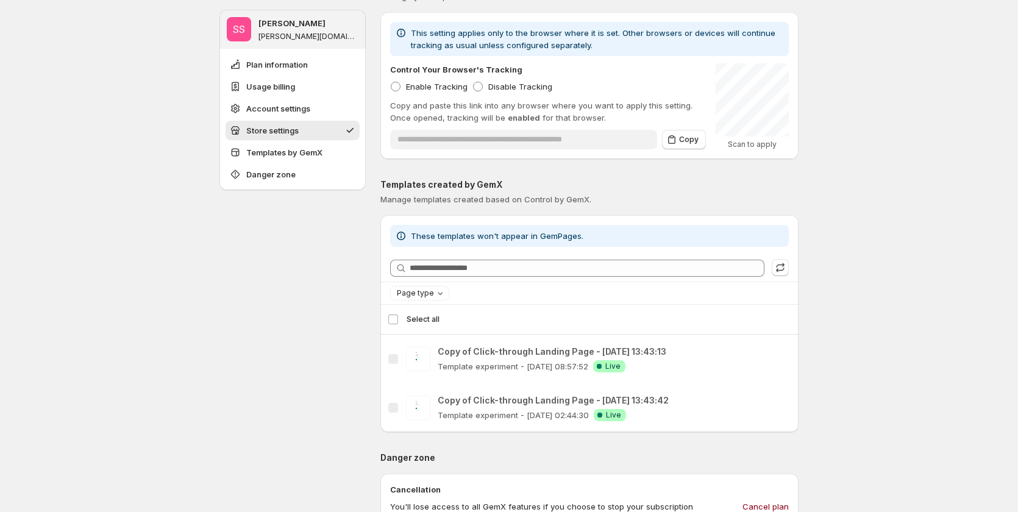
click at [419, 321] on span "Select all" at bounding box center [423, 320] width 33 height 10
click at [394, 321] on div "Select all 2 templates Select all" at bounding box center [590, 319] width 404 height 29
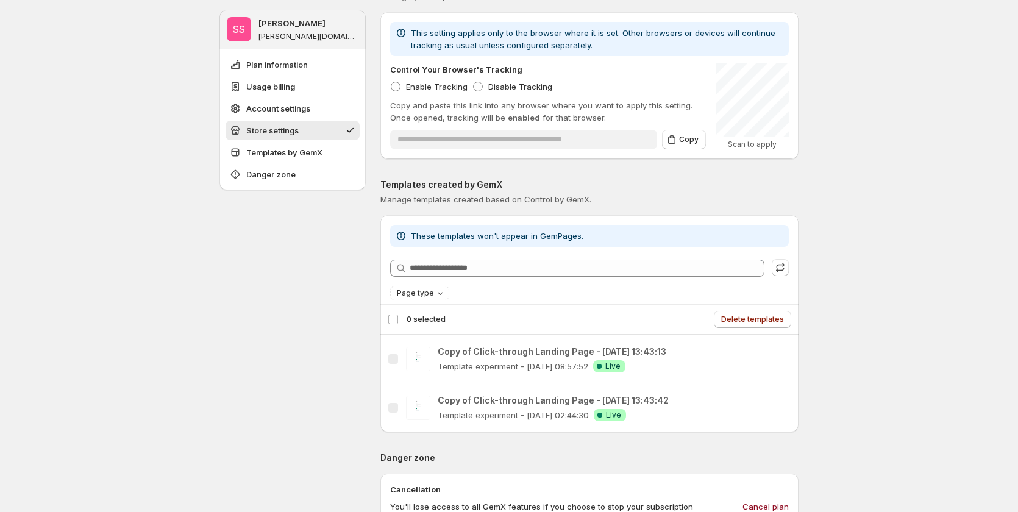
click at [394, 321] on div "Select all 2 templates Select all" at bounding box center [590, 319] width 404 height 29
click at [425, 318] on span "Select all" at bounding box center [423, 320] width 33 height 10
click at [590, 316] on span "Select all" at bounding box center [599, 319] width 385 height 11
click at [788, 411] on icon "button" at bounding box center [783, 408] width 12 height 12
click at [839, 332] on div "SS Sandy Sandy sandy-gemx-1.myshopify.com Plan information Usage billing Accoun…" at bounding box center [509, 146] width 1018 height 1634
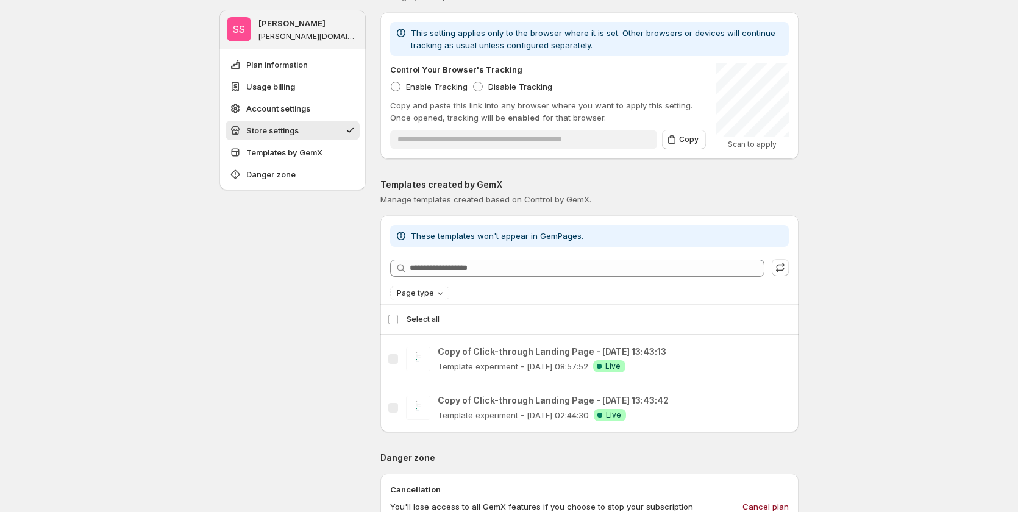
click at [393, 321] on div "Select all 2 templates Select all" at bounding box center [590, 319] width 404 height 29
click at [425, 321] on span "Select all" at bounding box center [423, 320] width 33 height 10
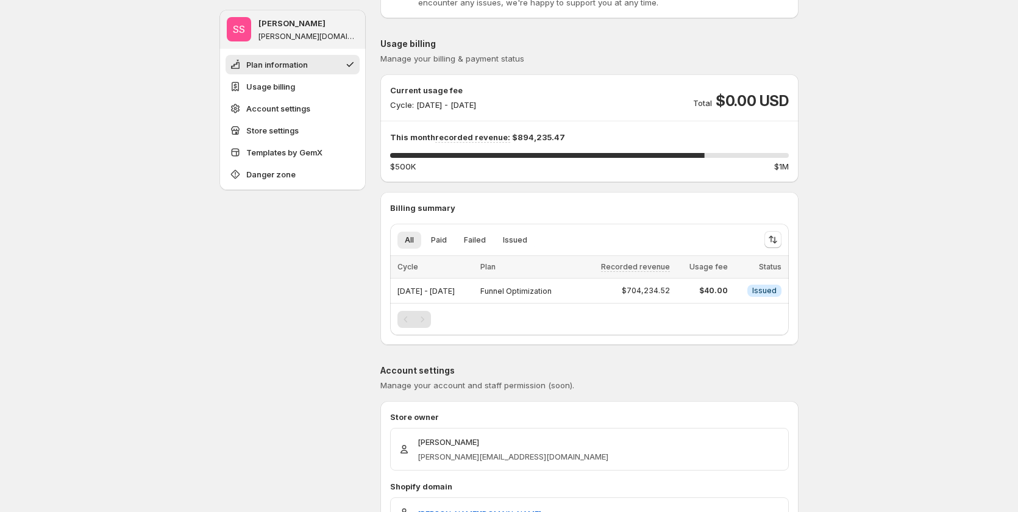
scroll to position [0, 0]
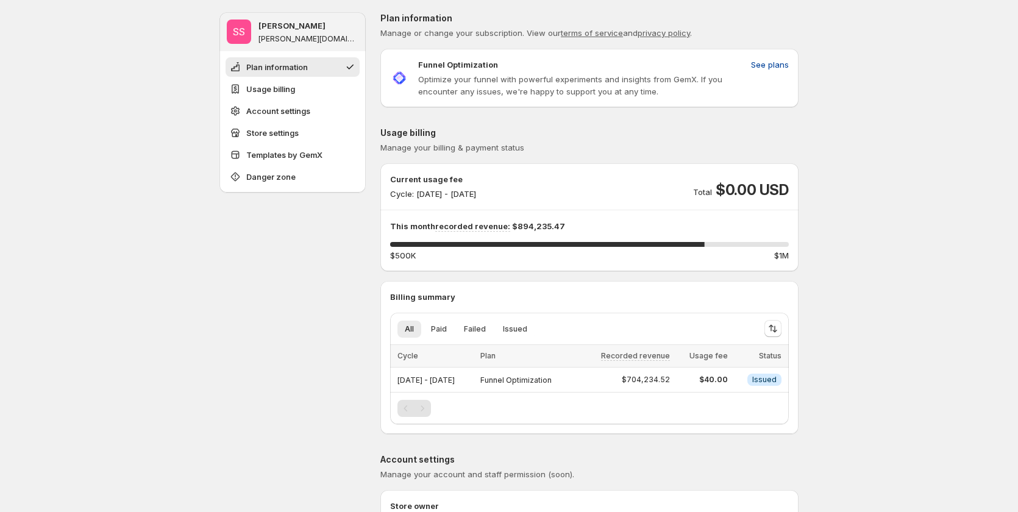
click at [766, 64] on span "See plans" at bounding box center [770, 65] width 38 height 12
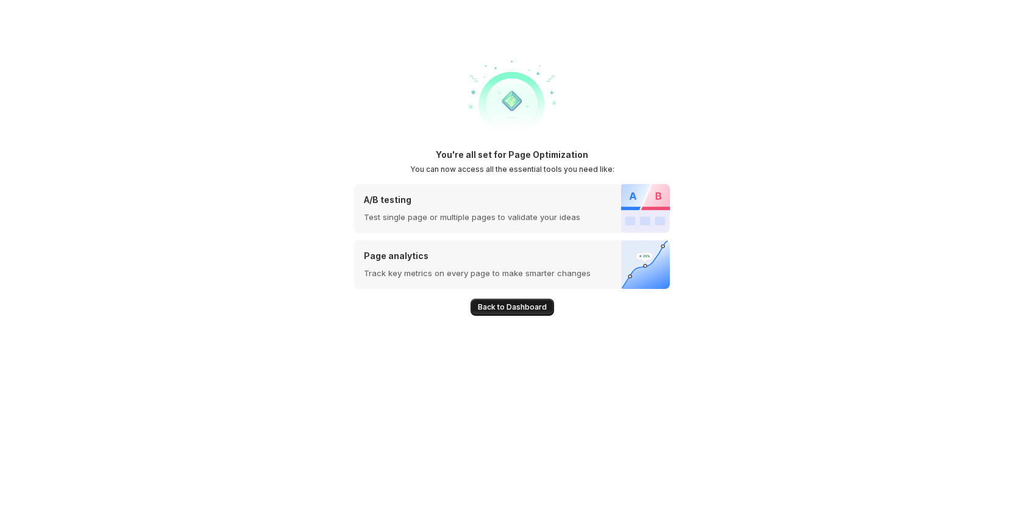
click at [525, 303] on span "Back to Dashboard" at bounding box center [512, 307] width 69 height 10
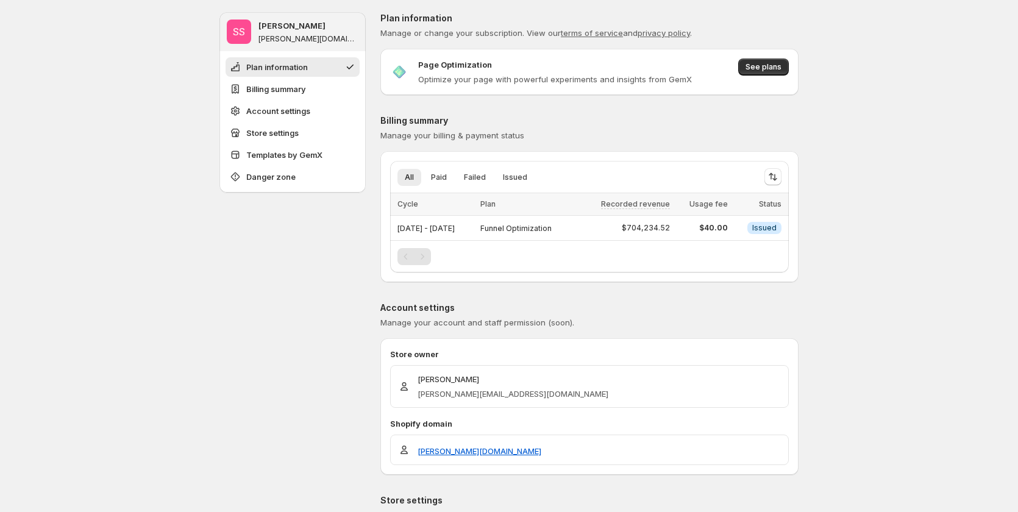
drag, startPoint x: 335, startPoint y: 237, endPoint x: 406, endPoint y: 247, distance: 72.1
click at [431, 258] on div "Pagination" at bounding box center [422, 256] width 17 height 17
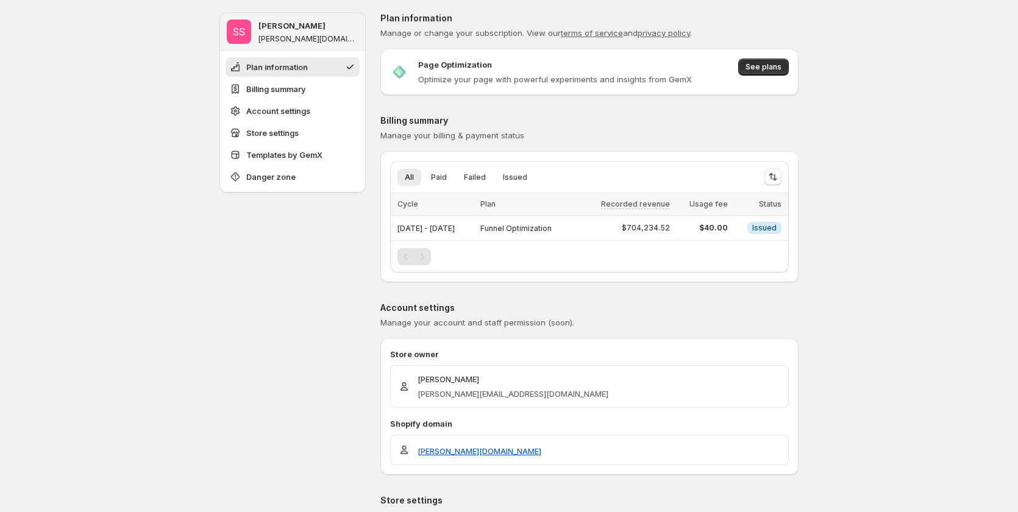
click at [438, 261] on div at bounding box center [589, 256] width 384 height 17
click at [770, 69] on span "See plans" at bounding box center [763, 67] width 36 height 10
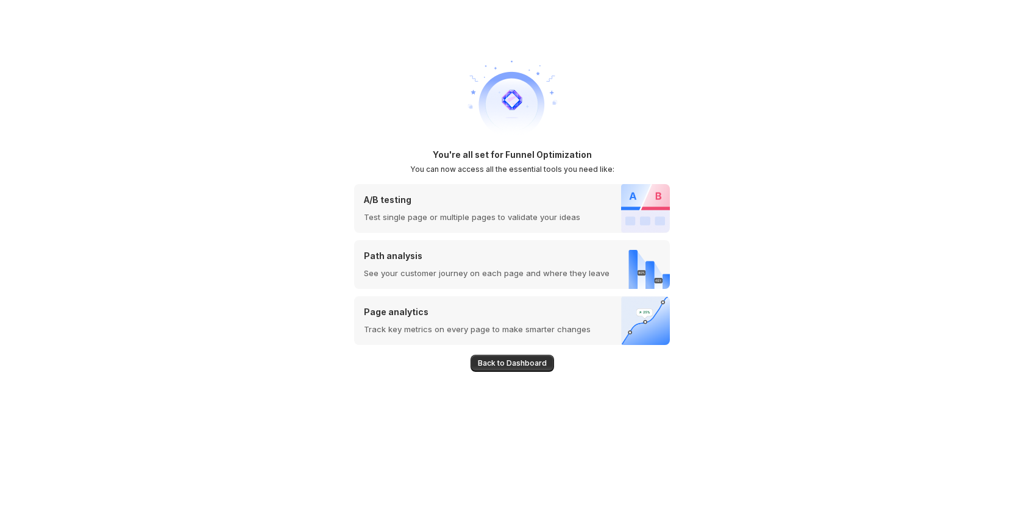
click at [538, 358] on button "Back to Dashboard" at bounding box center [513, 363] width 84 height 17
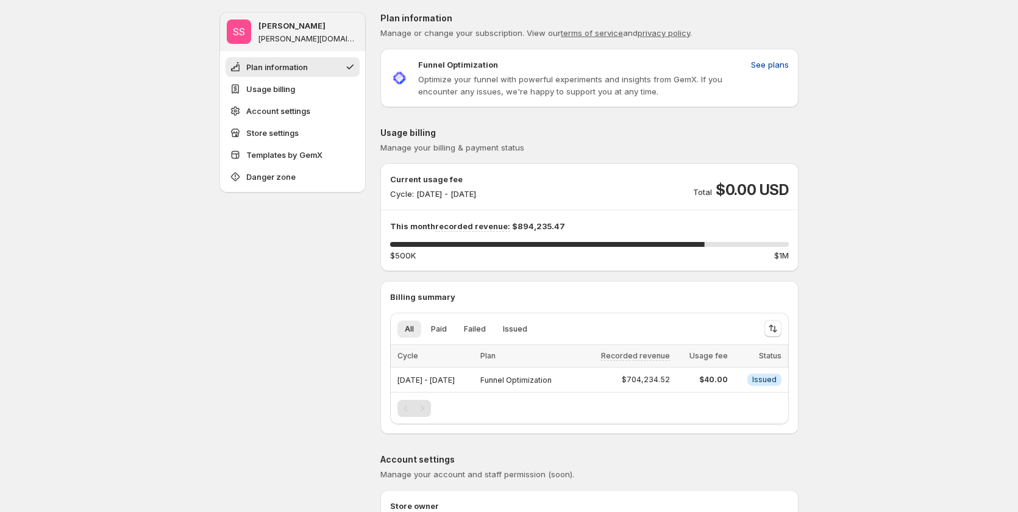
click at [762, 65] on span "See plans" at bounding box center [770, 65] width 38 height 12
click at [430, 410] on div "Pagination" at bounding box center [422, 408] width 17 height 17
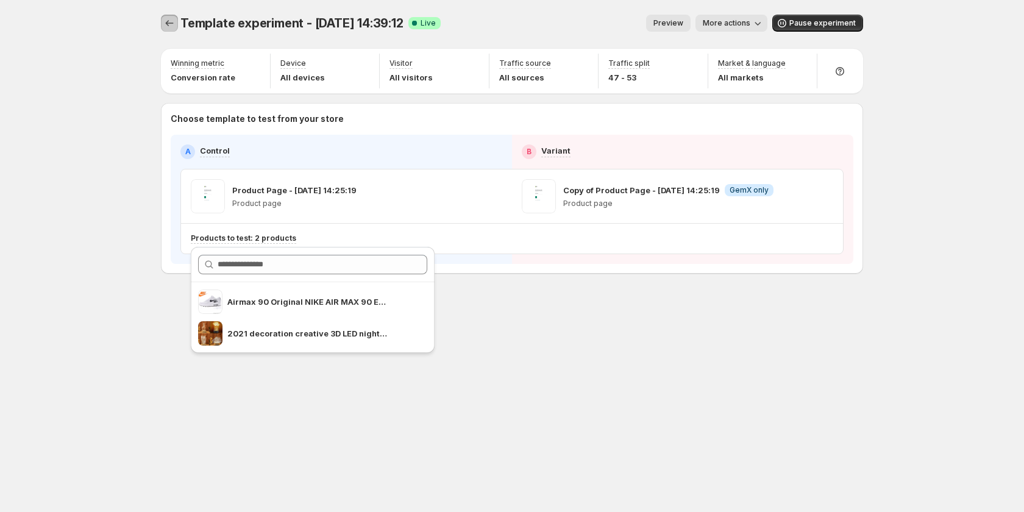
click at [170, 24] on icon "Experiments" at bounding box center [169, 23] width 12 height 12
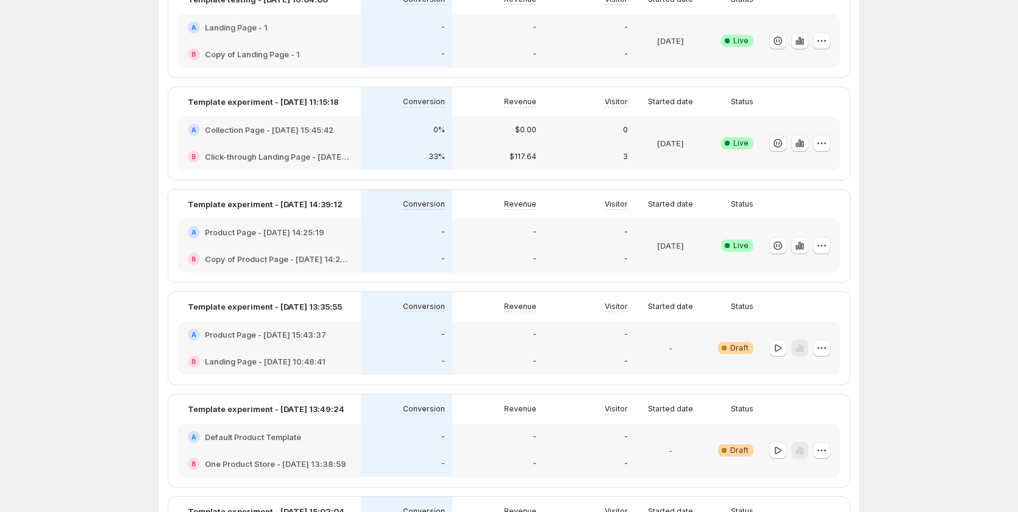
scroll to position [244, 0]
